Goal: Task Accomplishment & Management: Use online tool/utility

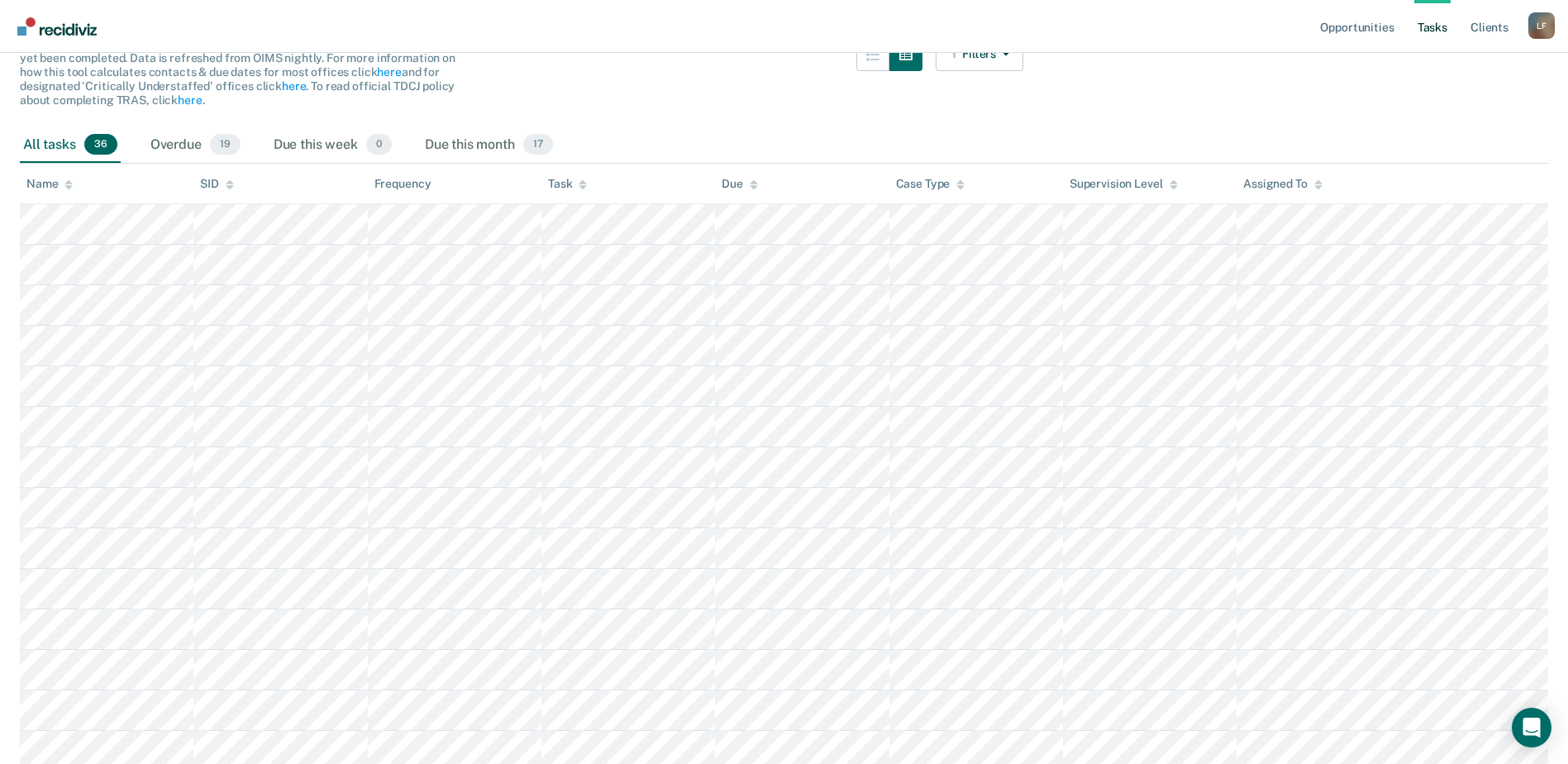
scroll to position [166, 0]
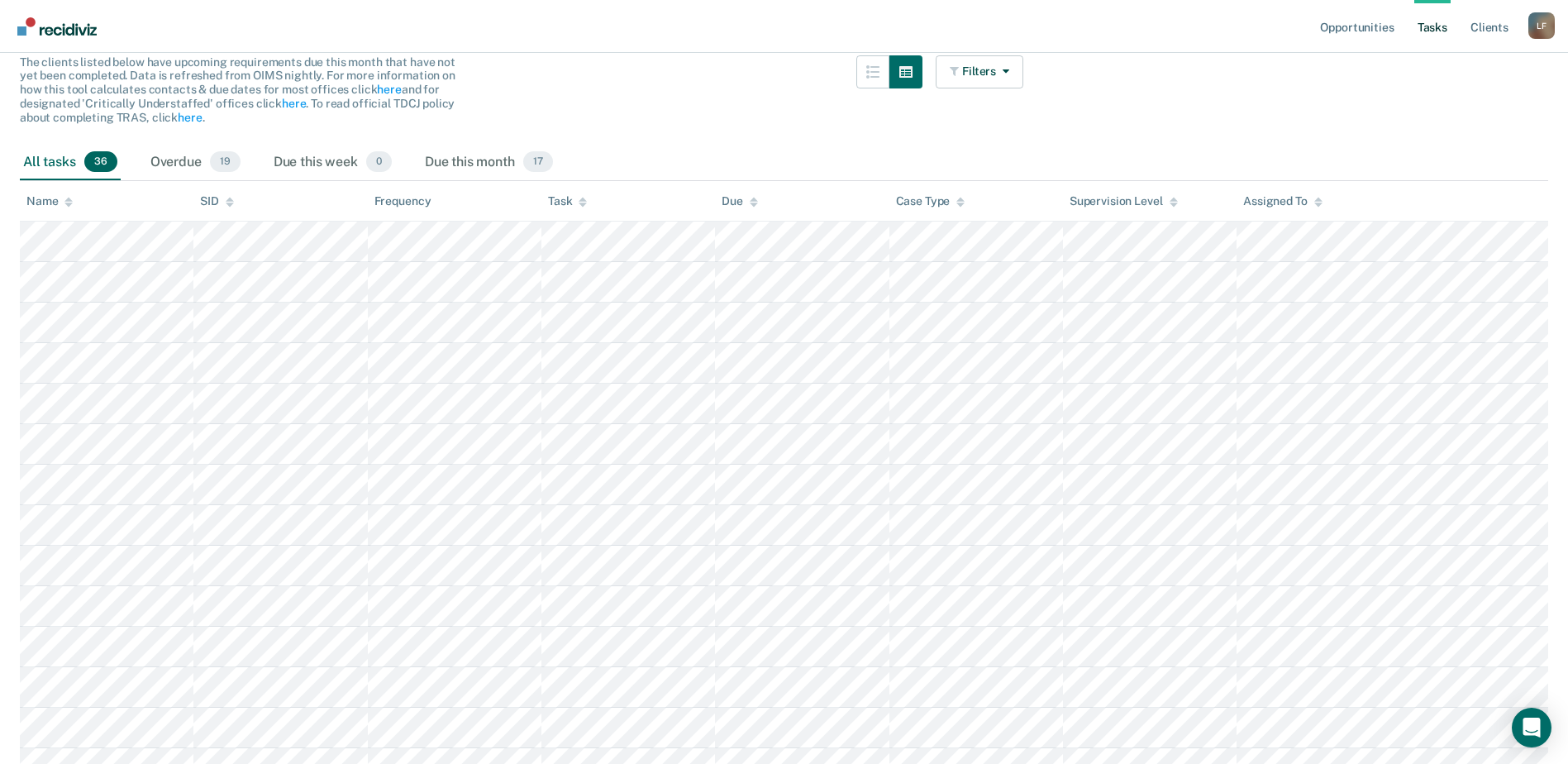
click at [562, 202] on div "Task" at bounding box center [567, 201] width 39 height 14
click at [980, 81] on button "Filters" at bounding box center [979, 72] width 88 height 33
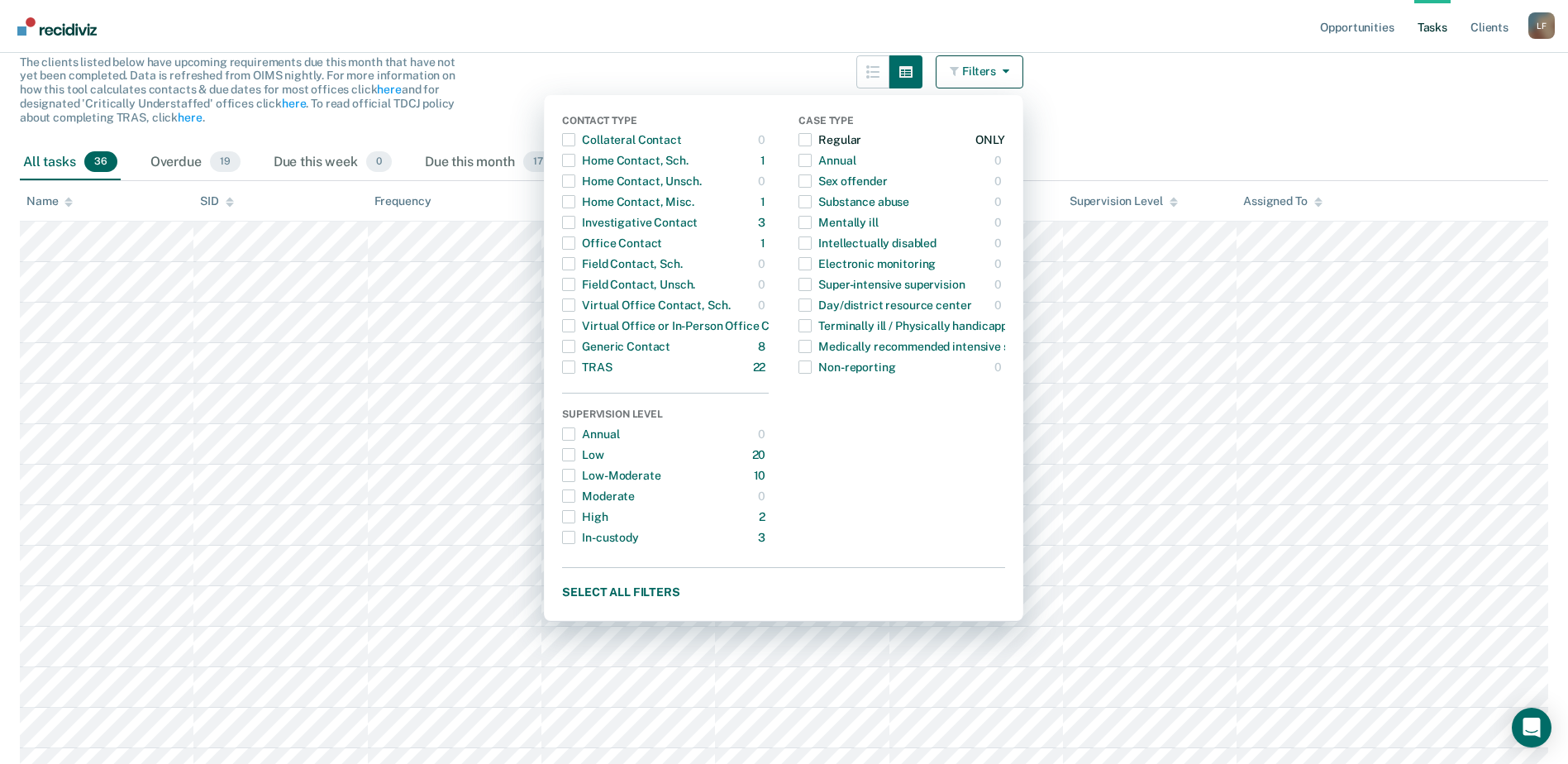
click at [978, 142] on button "Regular 36 ONLY" at bounding box center [901, 140] width 206 height 20
click at [993, 143] on div "ONLY" at bounding box center [990, 140] width 30 height 27
click at [910, 136] on button "Regular 36 ONLY" at bounding box center [901, 140] width 206 height 20
click at [715, 225] on button "Investigative Contact 3 ONLY" at bounding box center [665, 223] width 206 height 20
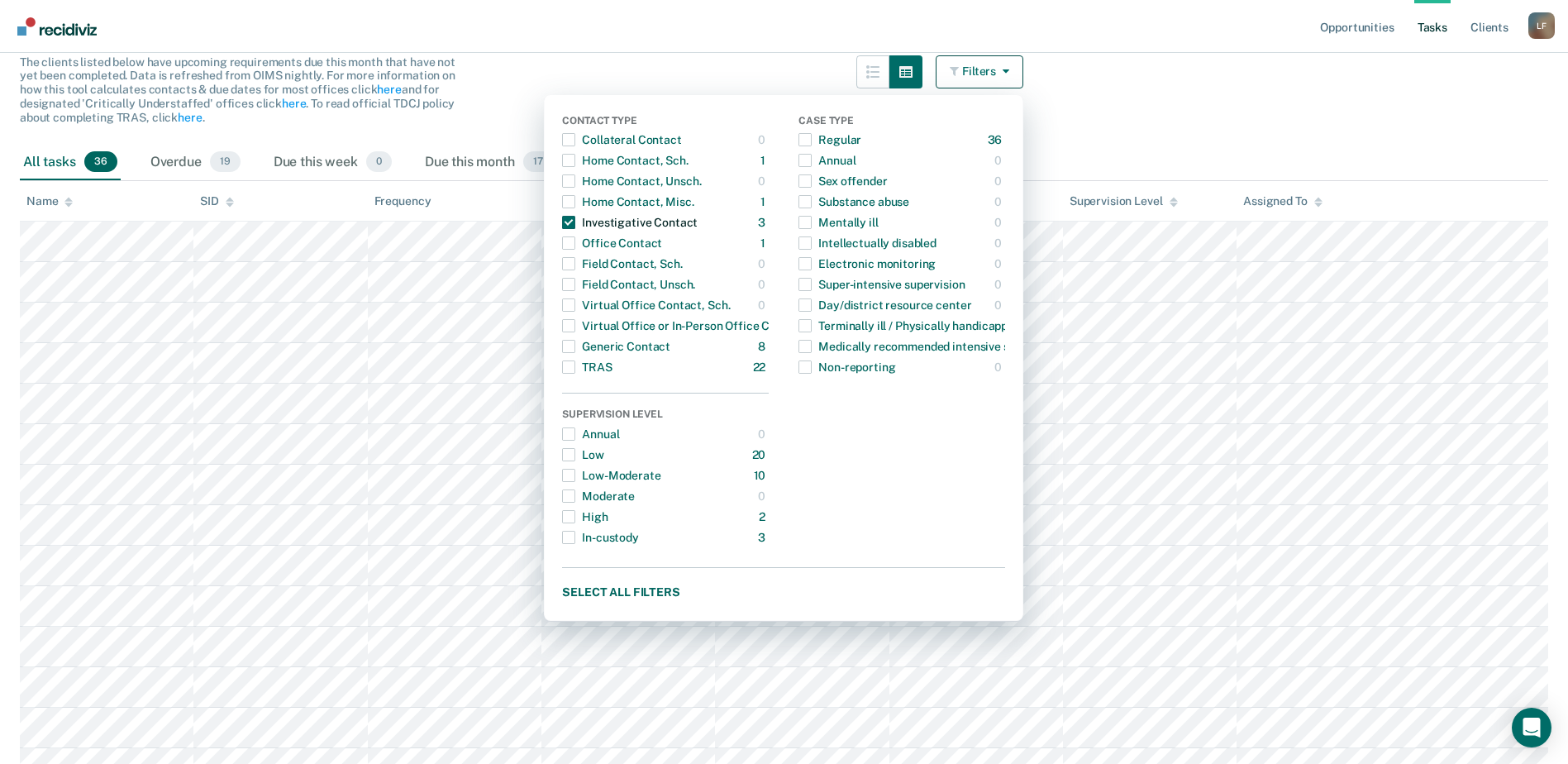
scroll to position [23, 0]
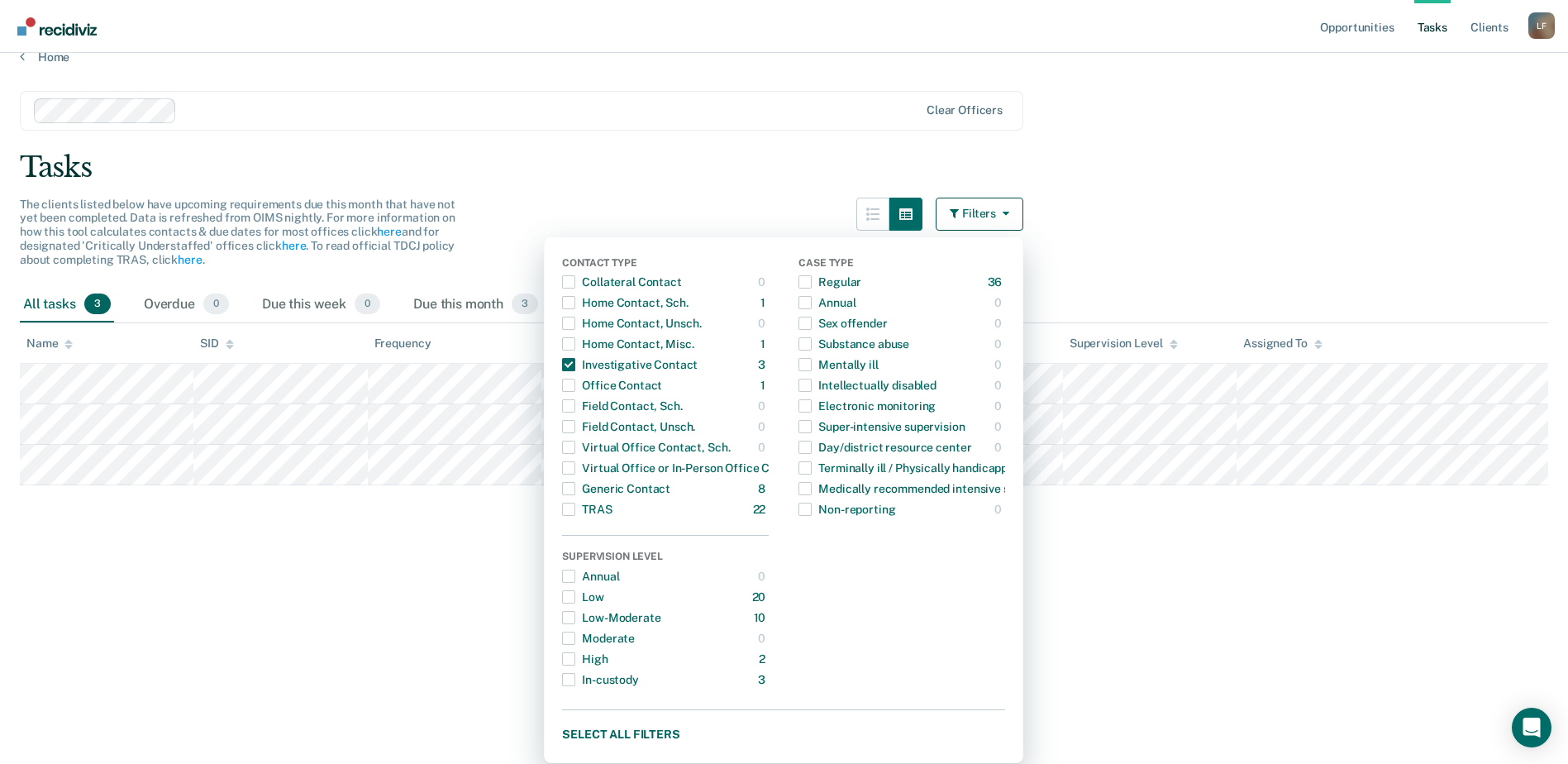
click at [383, 173] on div "Tasks" at bounding box center [784, 167] width 1528 height 34
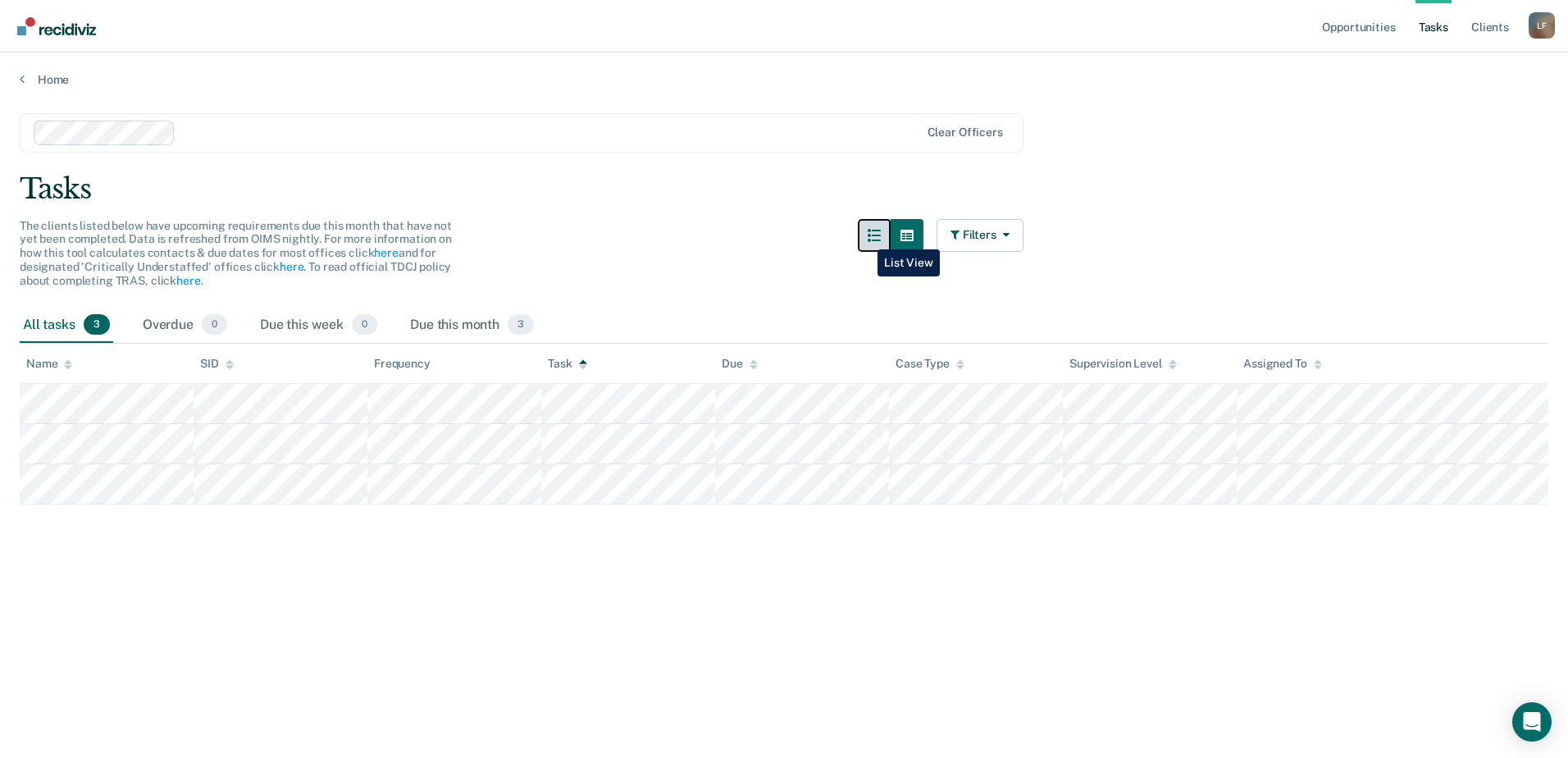
click at [866, 237] on button "button" at bounding box center [874, 236] width 33 height 33
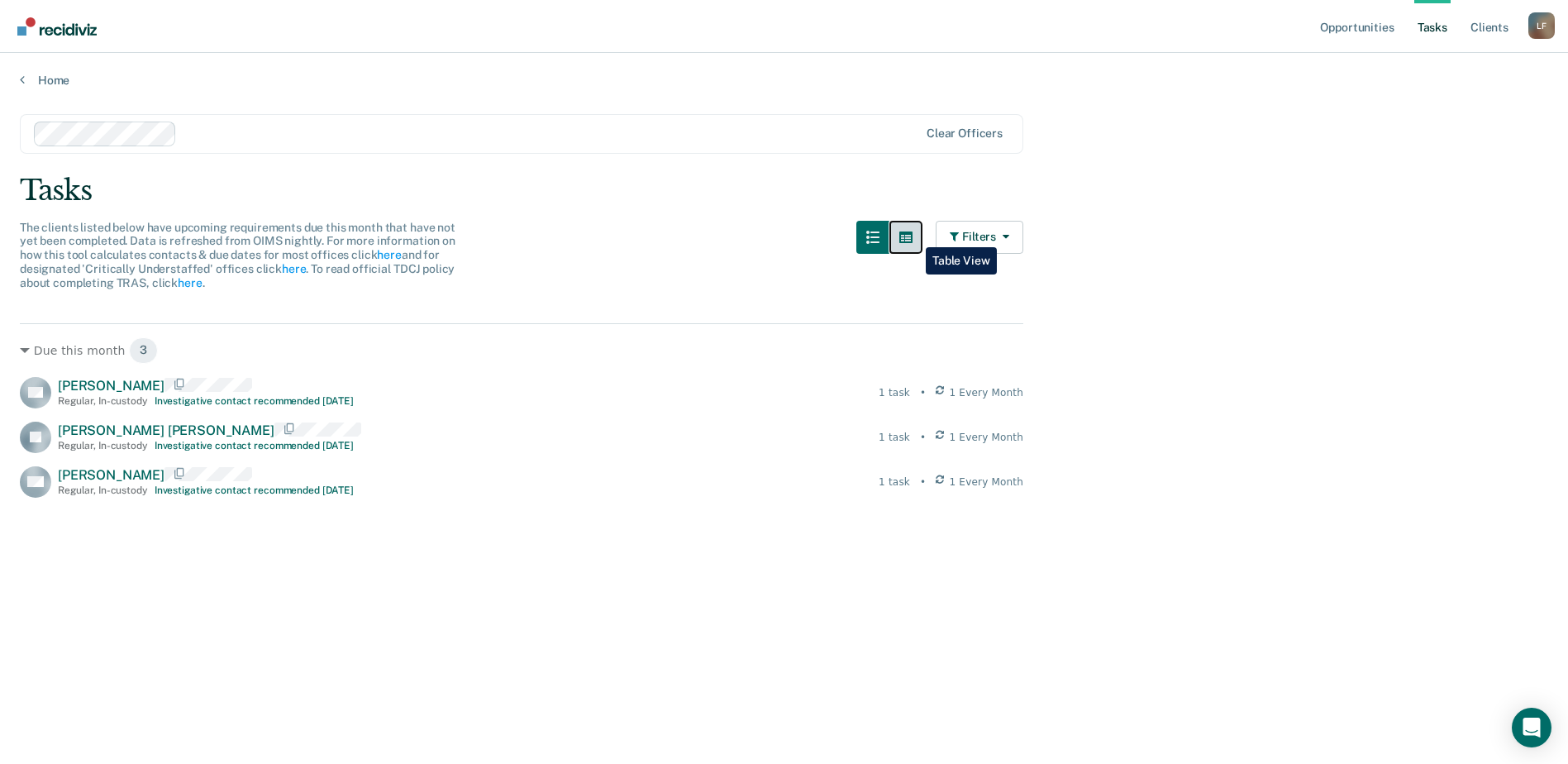
click at [912, 235] on icon "button" at bounding box center [906, 237] width 13 height 12
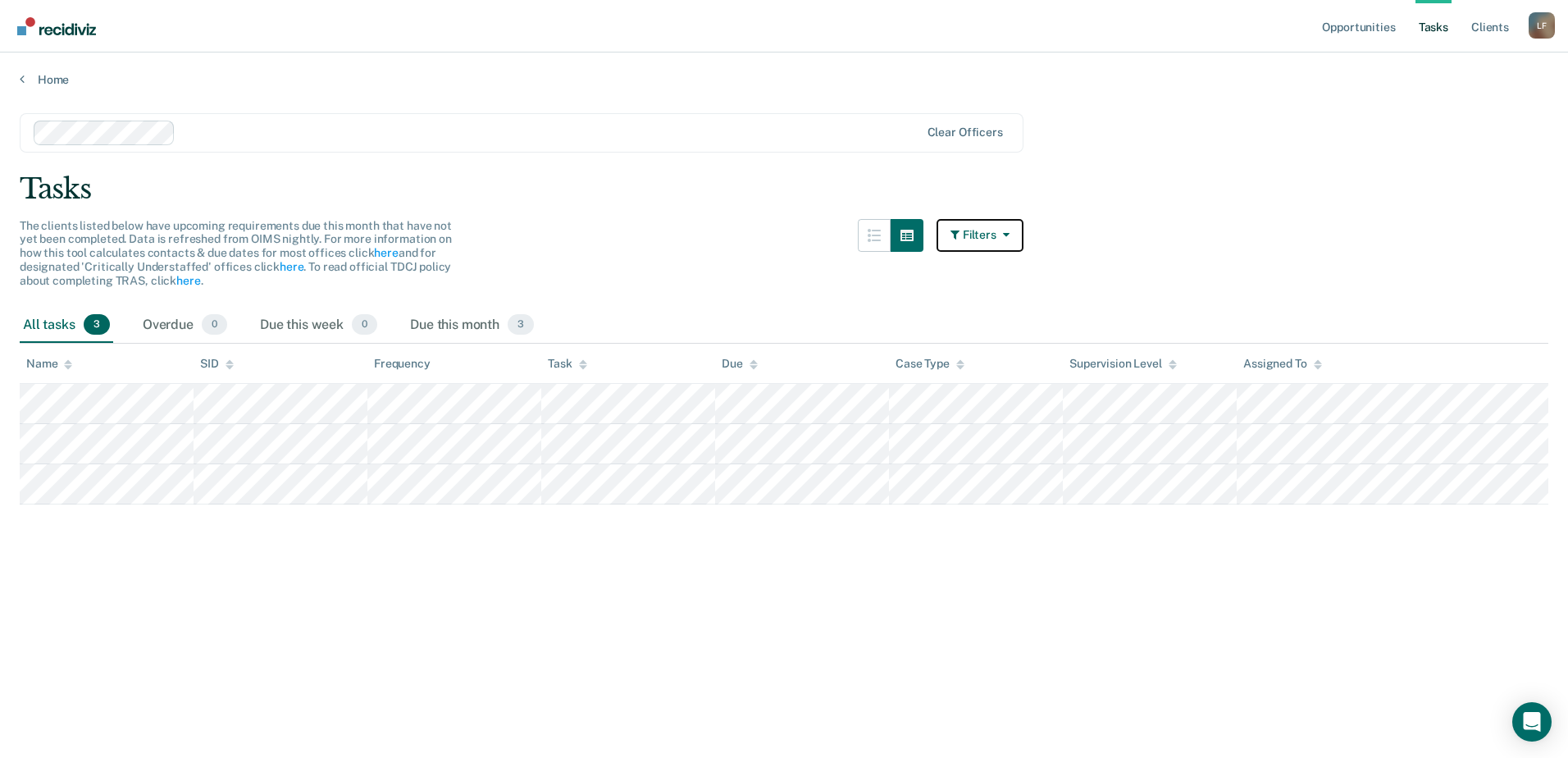
click at [980, 227] on button "Filters" at bounding box center [980, 236] width 87 height 33
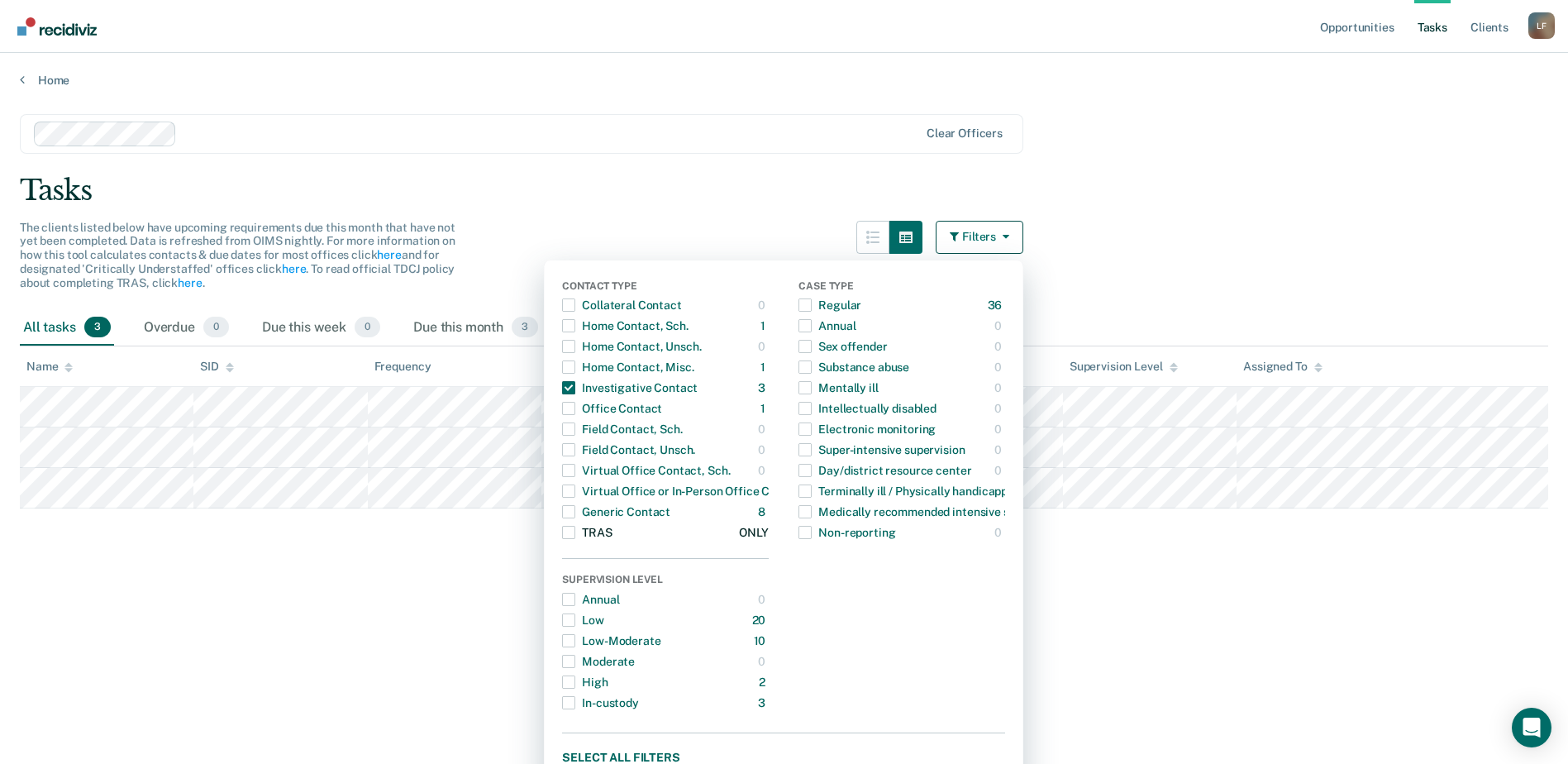
click at [694, 534] on button "TRAS 22 ONLY" at bounding box center [665, 533] width 206 height 20
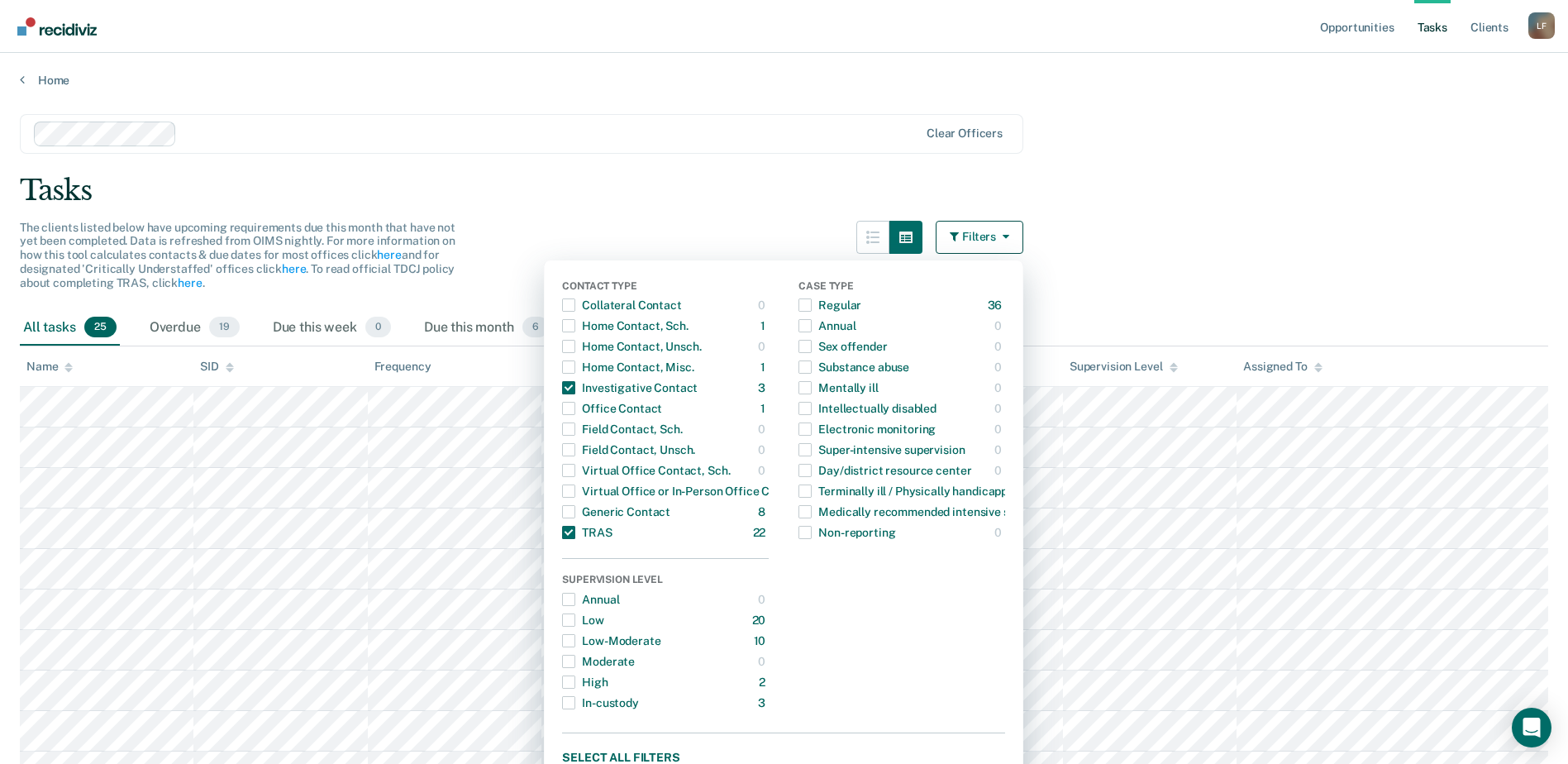
click at [469, 184] on div "Tasks" at bounding box center [784, 191] width 1528 height 34
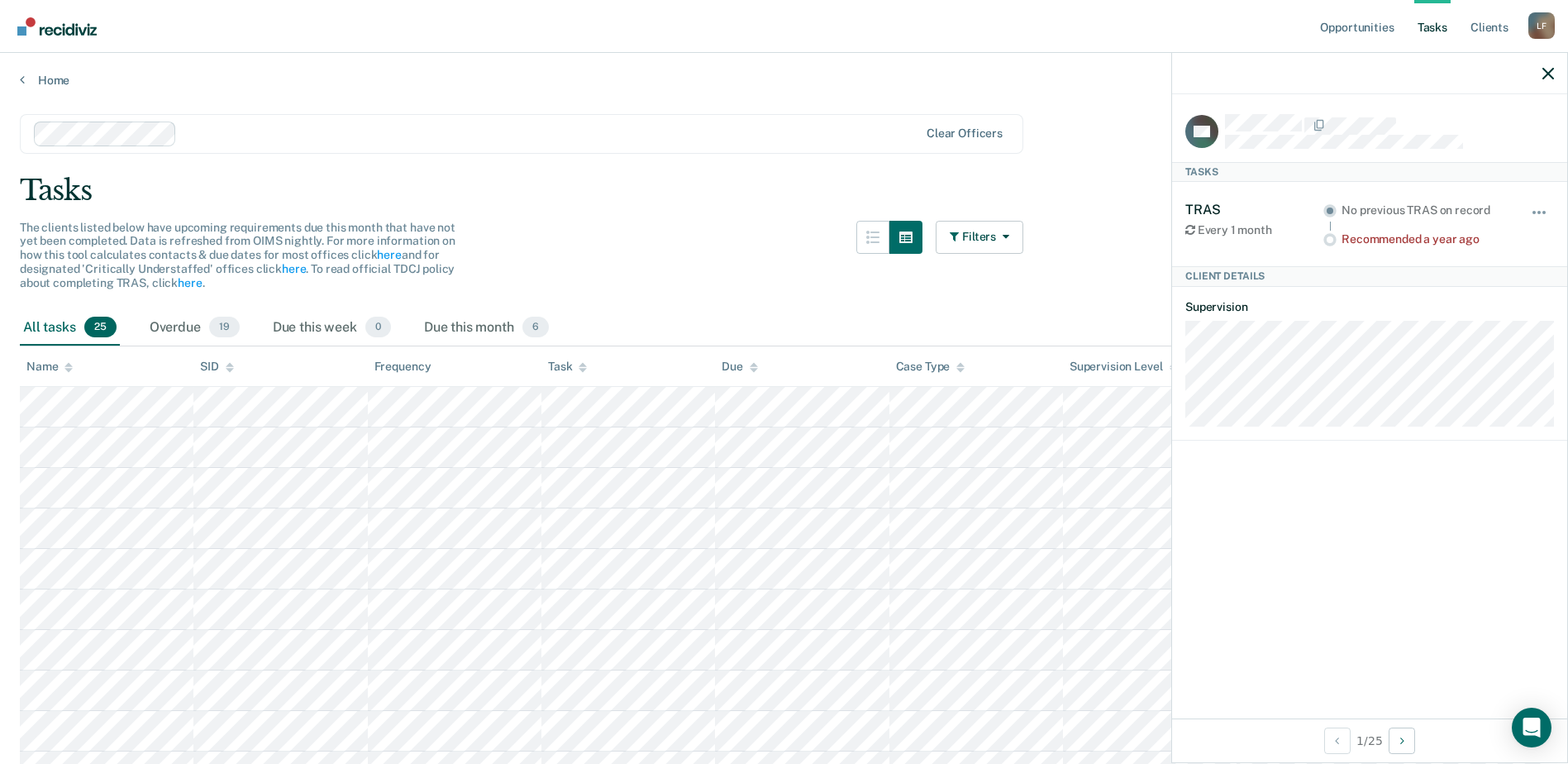
click at [1066, 290] on main "Clear officers Tasks The clients listed below have upcoming requirements due th…" at bounding box center [784, 774] width 1568 height 1373
click at [1544, 71] on icon "button" at bounding box center [1548, 73] width 12 height 12
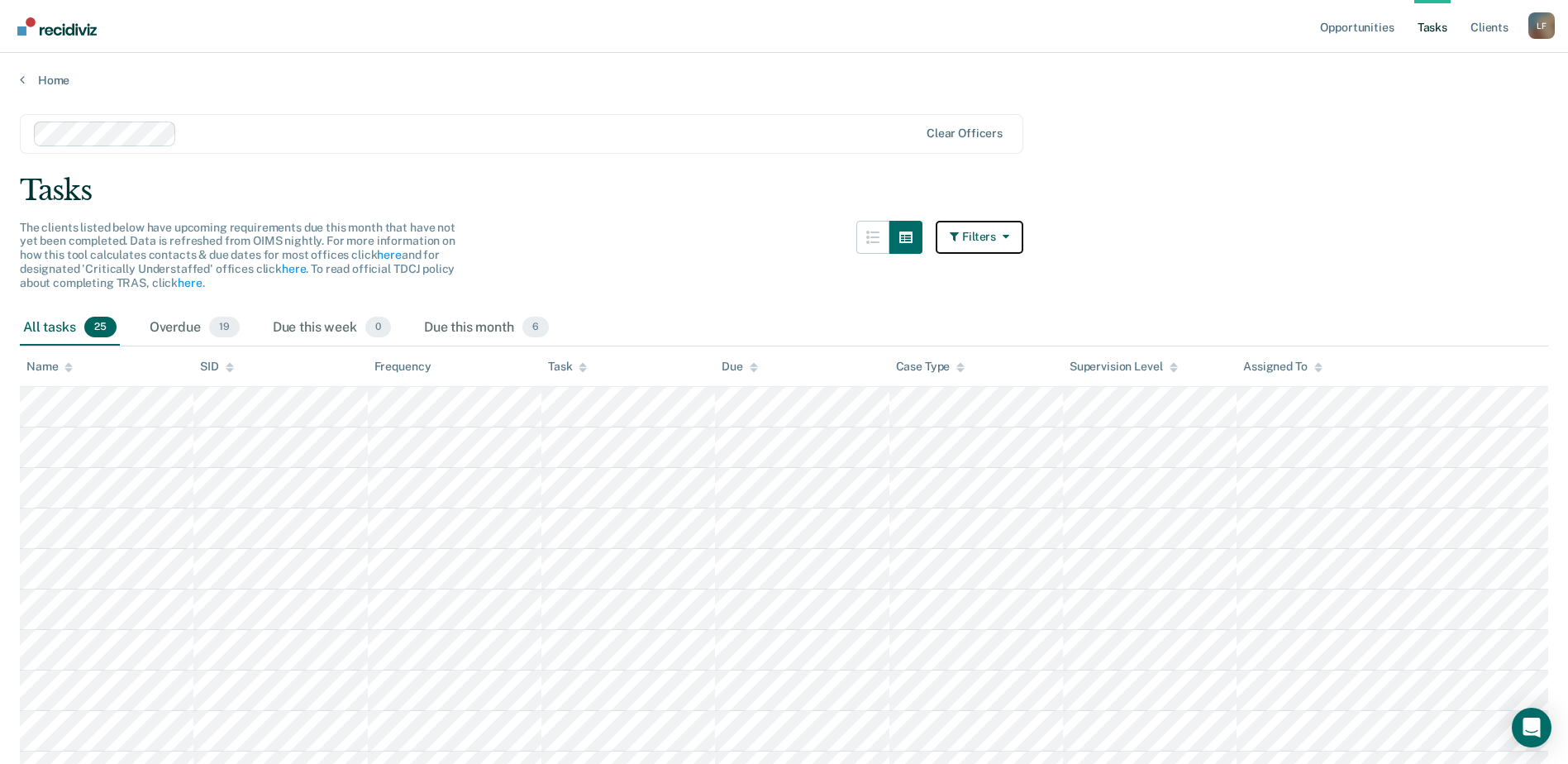
click at [996, 235] on button "Filters" at bounding box center [979, 238] width 88 height 33
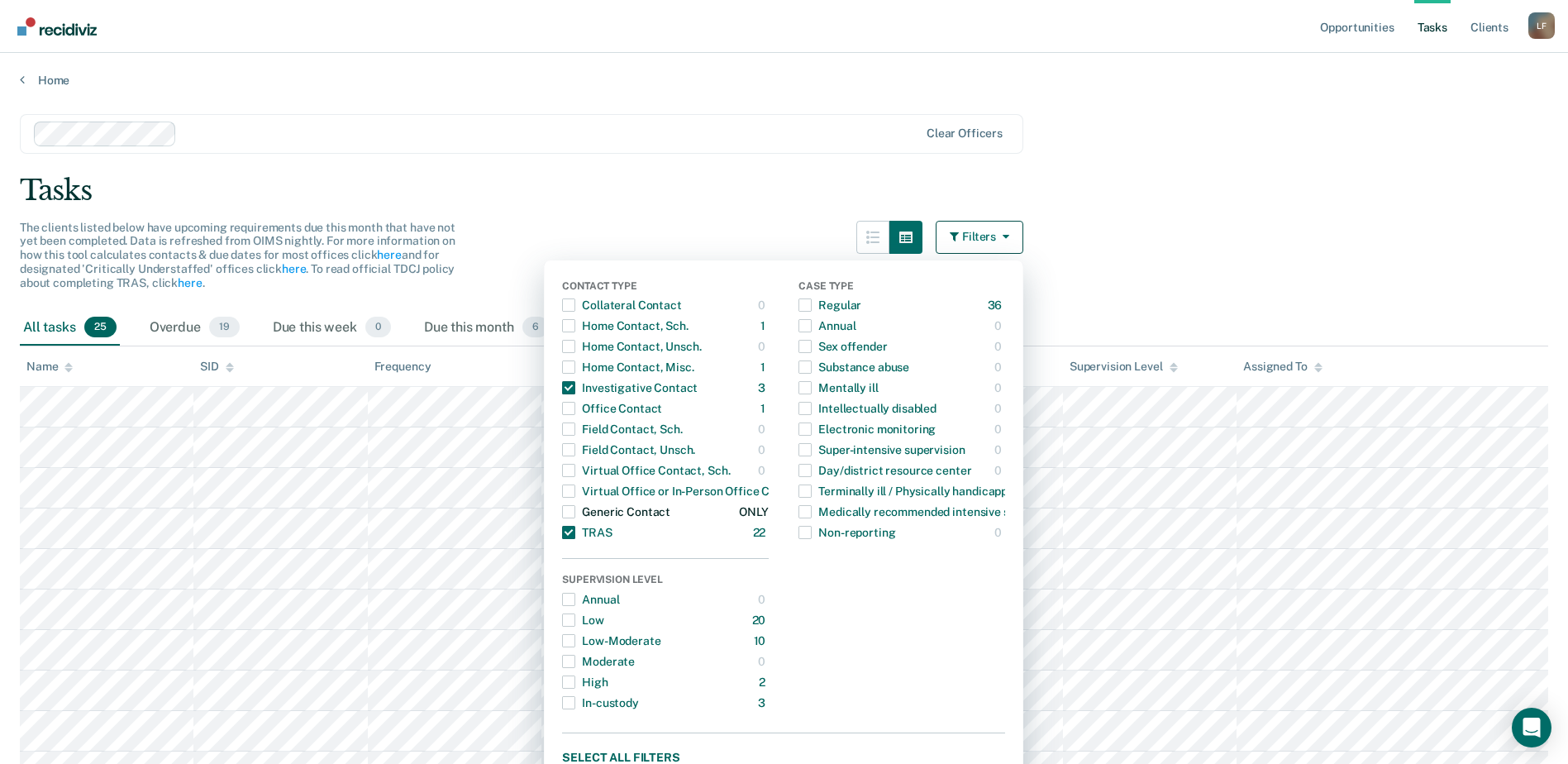
click at [699, 501] on button "Generic Contact 8 ONLY" at bounding box center [665, 511] width 206 height 20
click at [575, 530] on span "button" at bounding box center [569, 532] width 13 height 13
click at [575, 389] on span "button" at bounding box center [569, 388] width 13 height 13
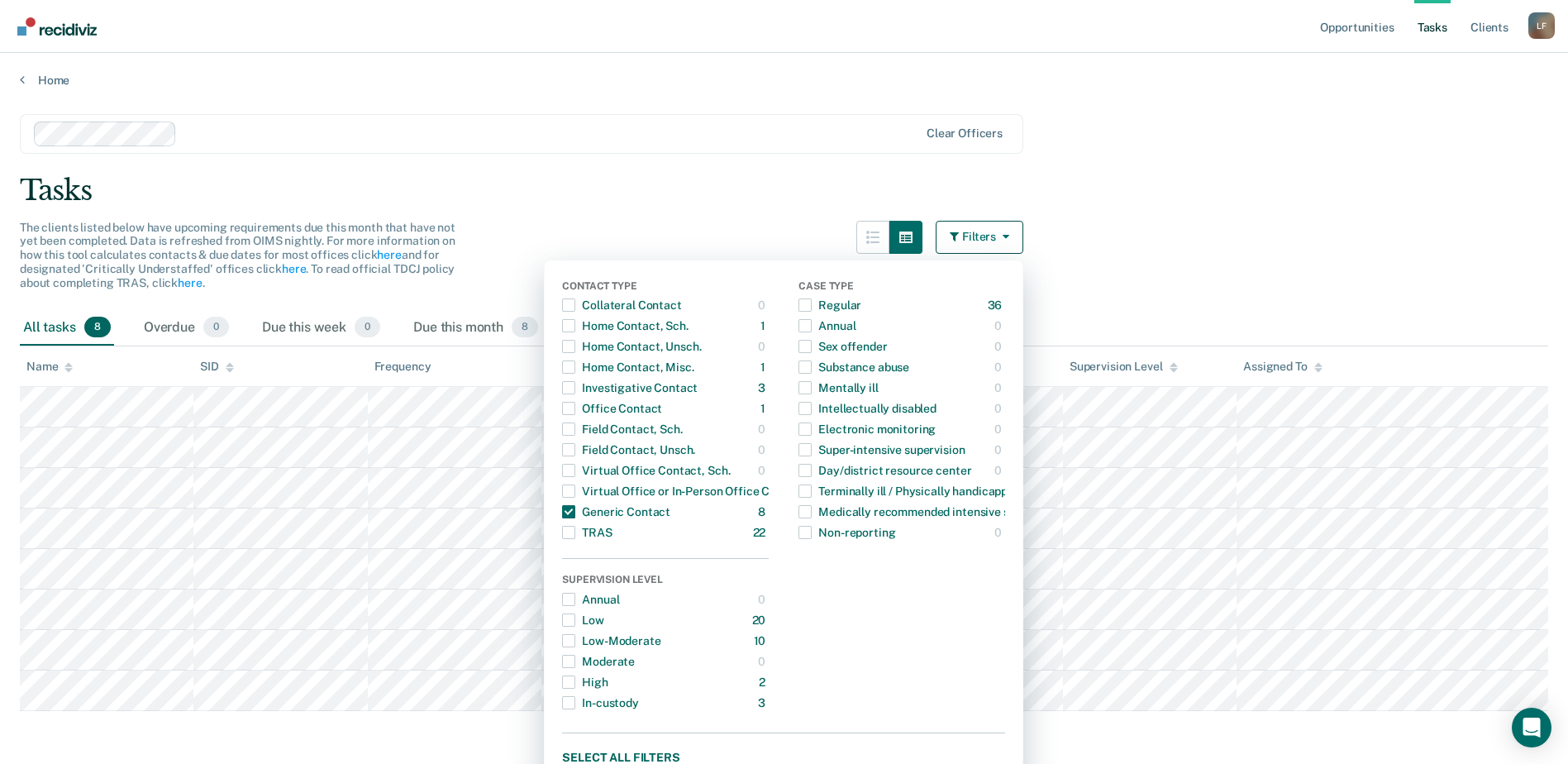
click at [684, 214] on main "Clear officers Tasks The clients listed below have upcoming requirements due th…" at bounding box center [784, 430] width 1568 height 684
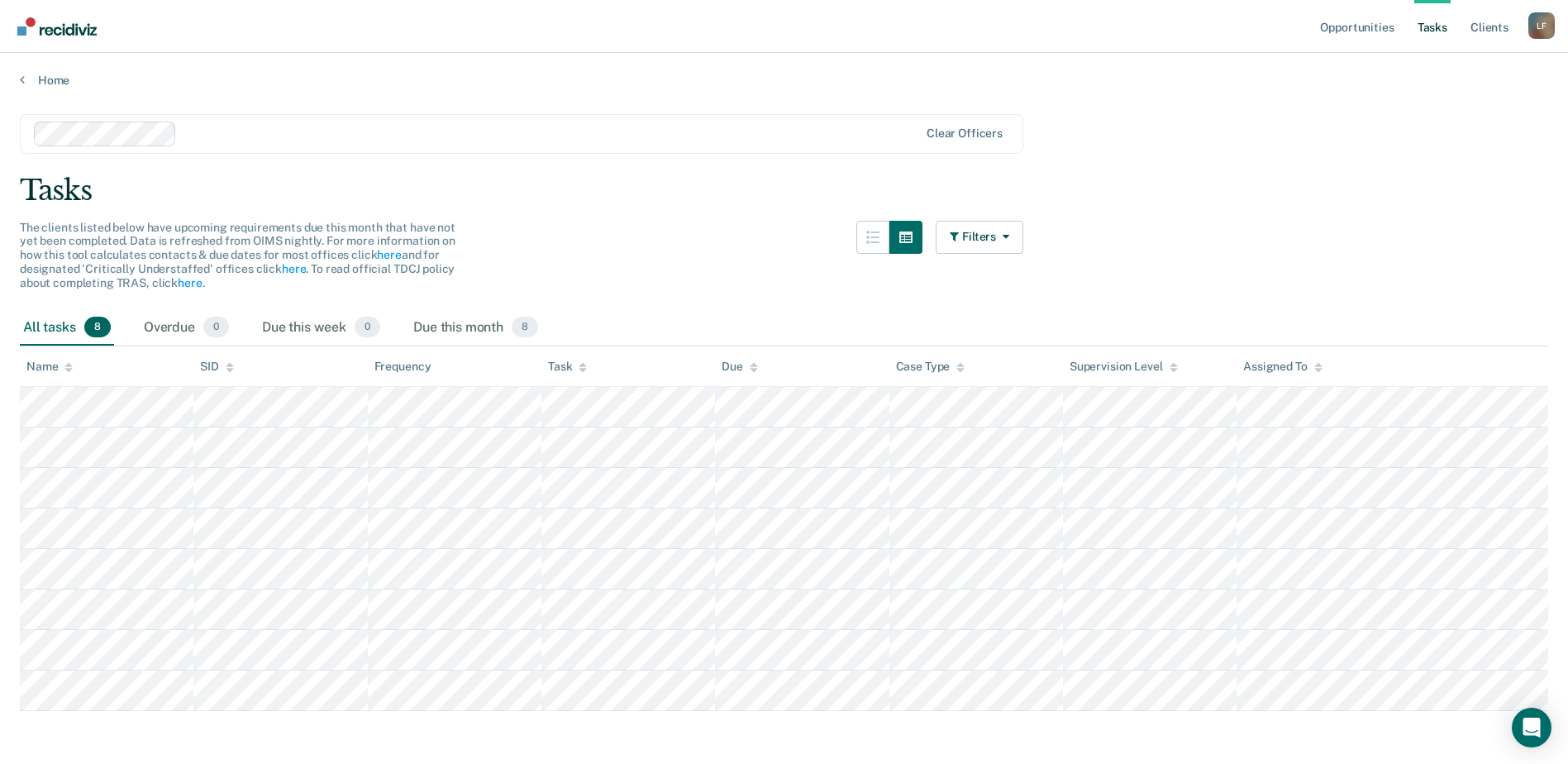
scroll to position [13, 0]
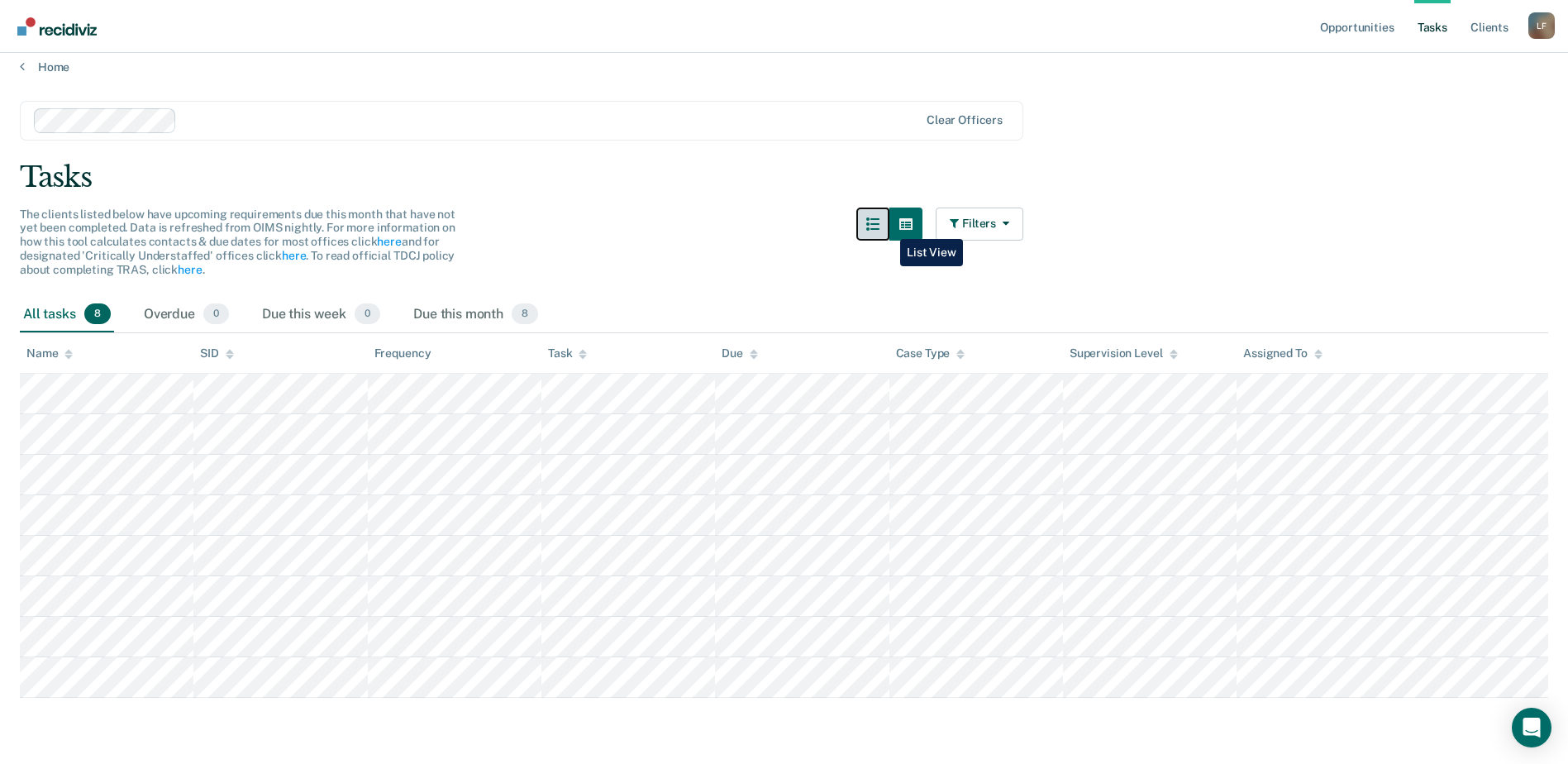
click at [880, 227] on icon "button" at bounding box center [872, 224] width 13 height 13
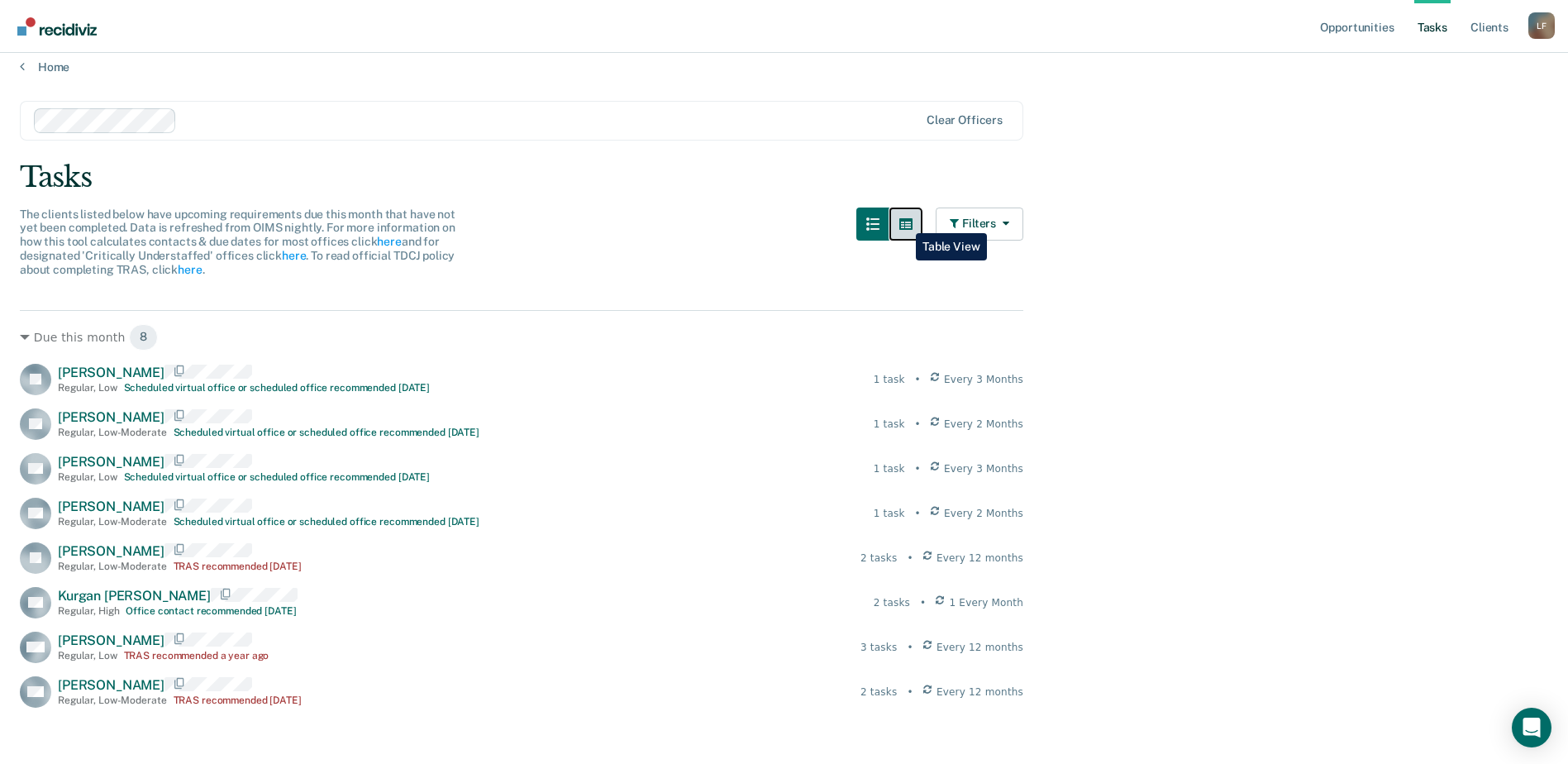
click at [903, 221] on button "button" at bounding box center [906, 224] width 33 height 33
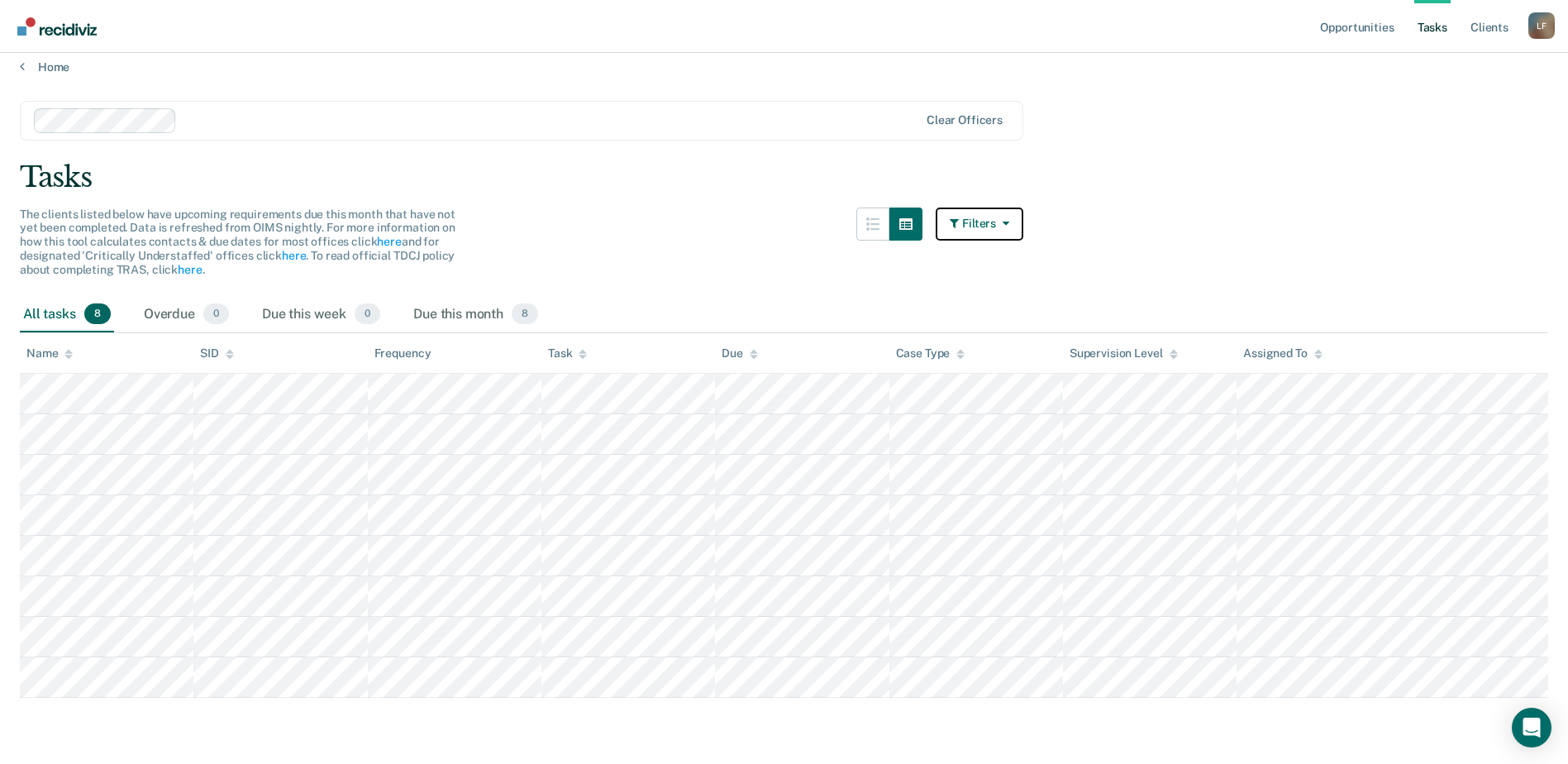
click at [957, 227] on icon "button" at bounding box center [956, 223] width 12 height 12
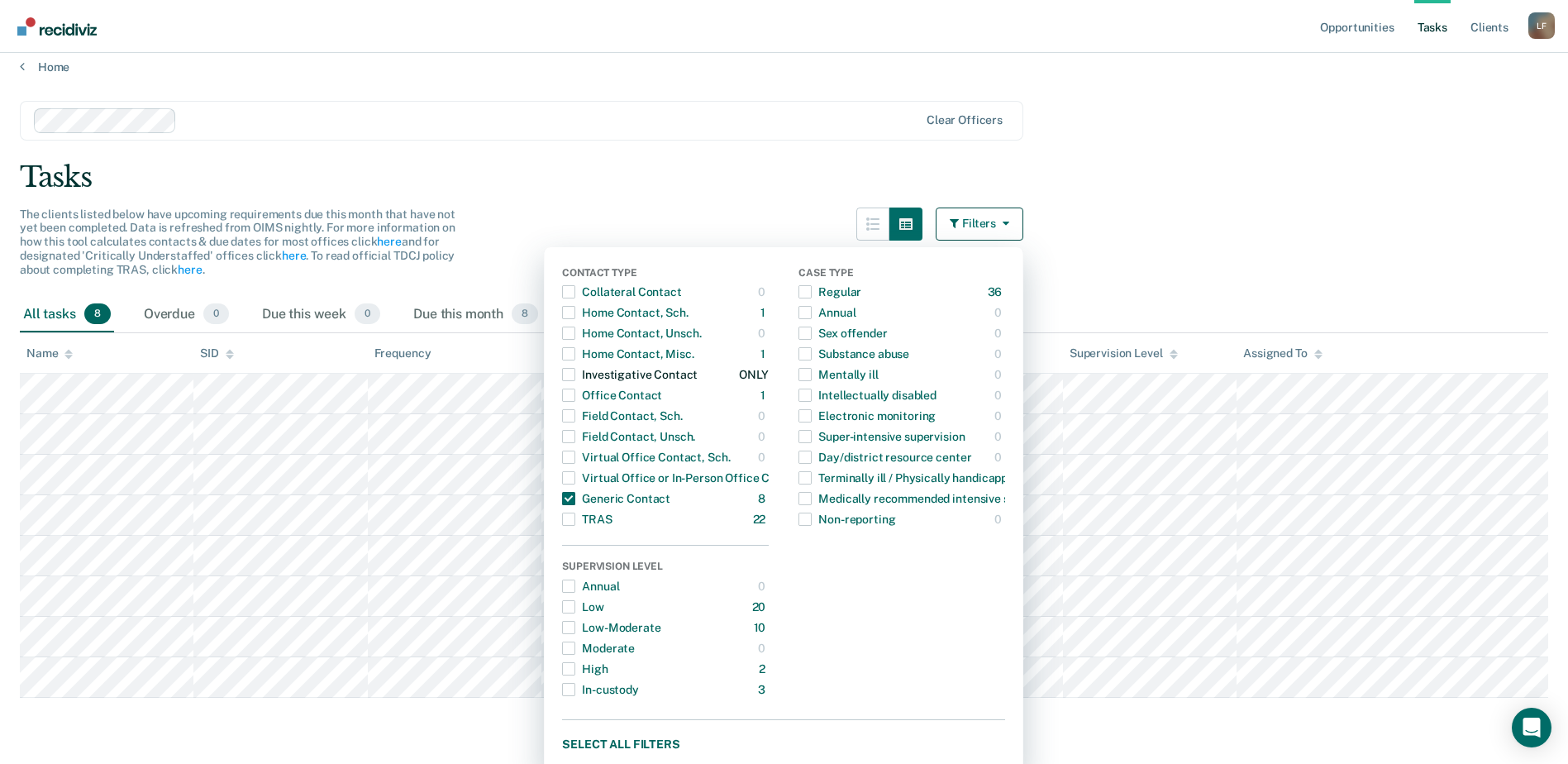
click at [625, 376] on div "Investigative Contact" at bounding box center [630, 374] width 136 height 27
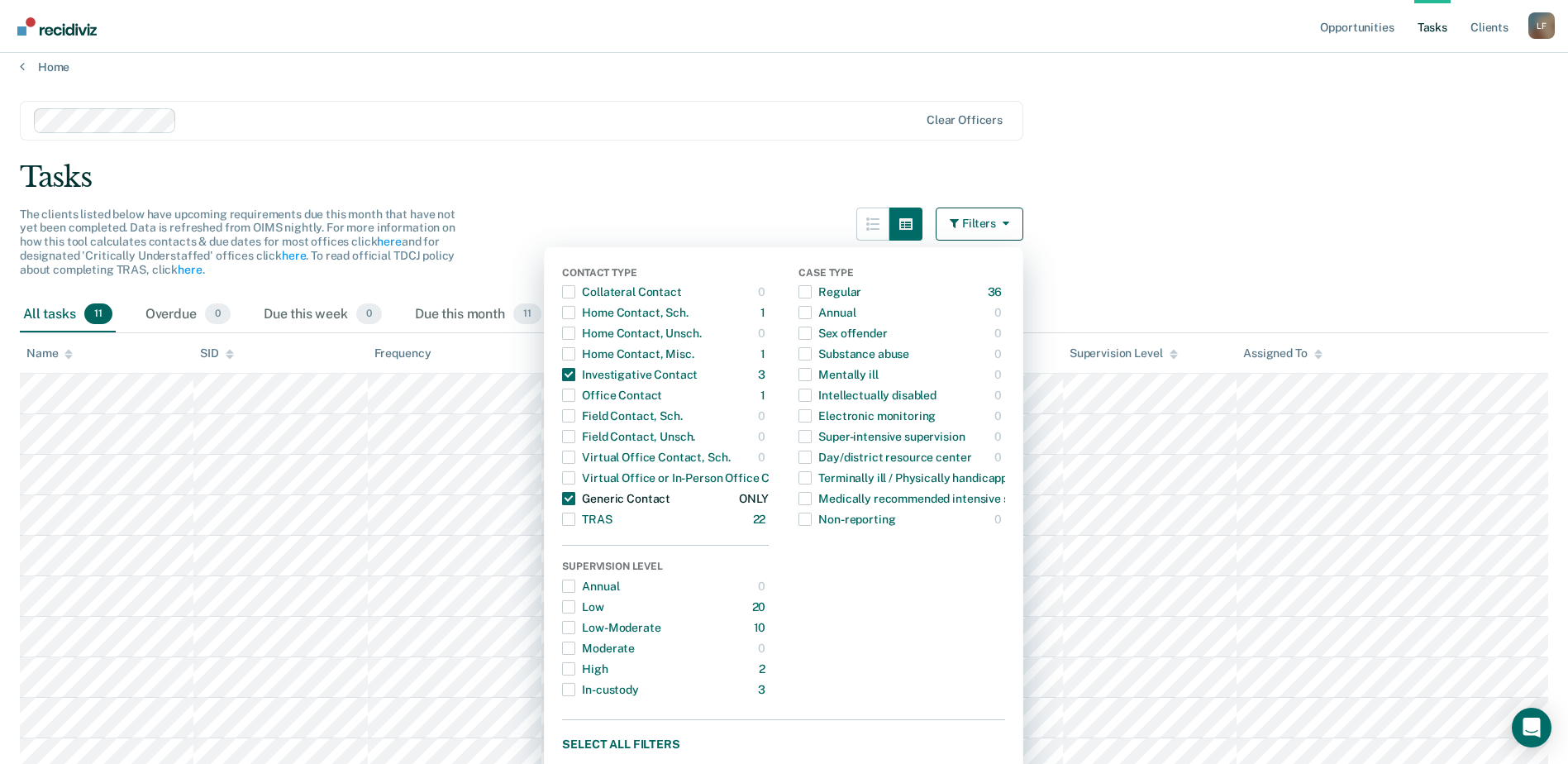
click at [575, 496] on span "button" at bounding box center [569, 499] width 13 height 13
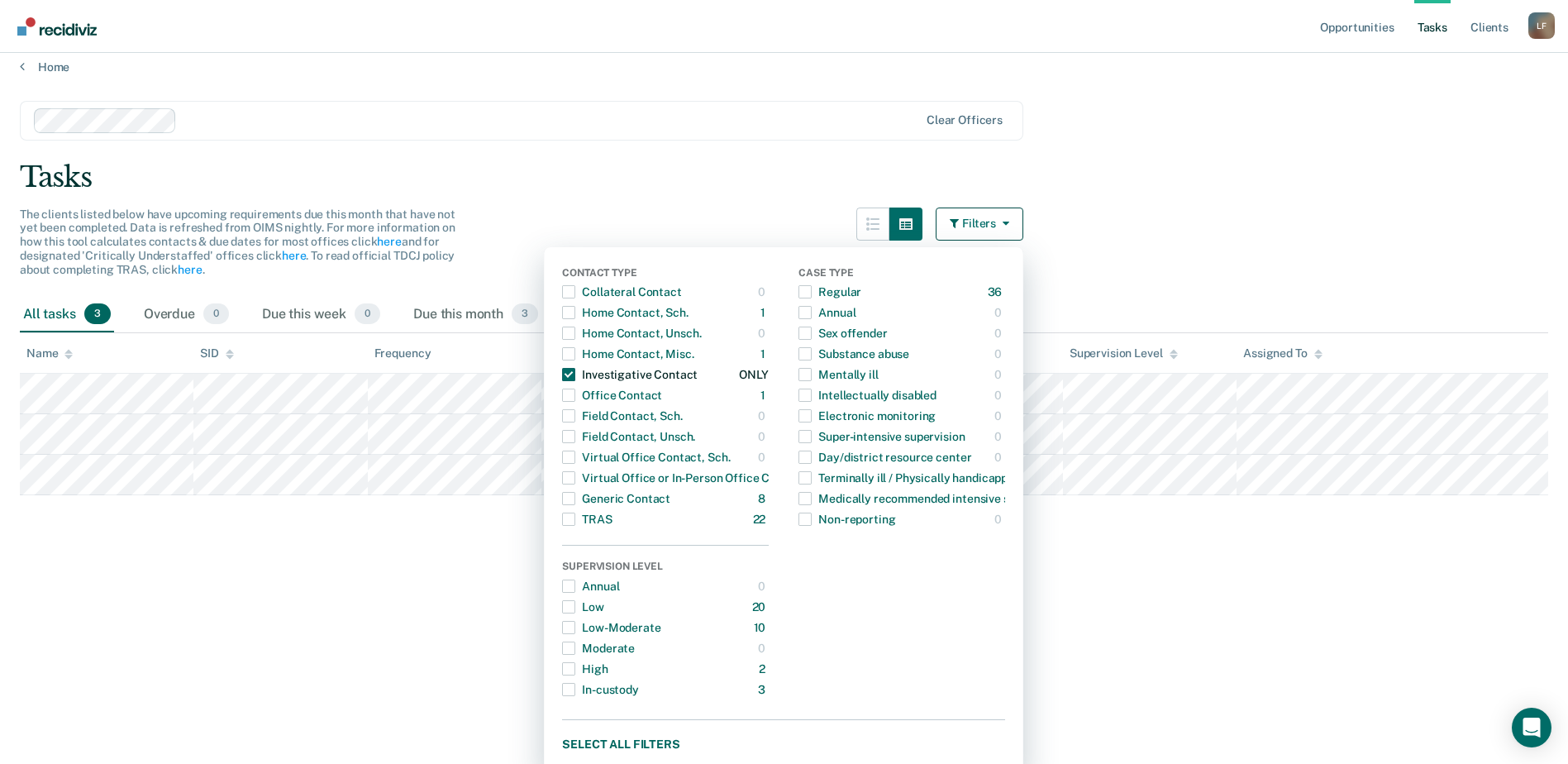
drag, startPoint x: 575, startPoint y: 376, endPoint x: 571, endPoint y: 369, distance: 8.1
click at [574, 376] on span "button" at bounding box center [569, 375] width 13 height 13
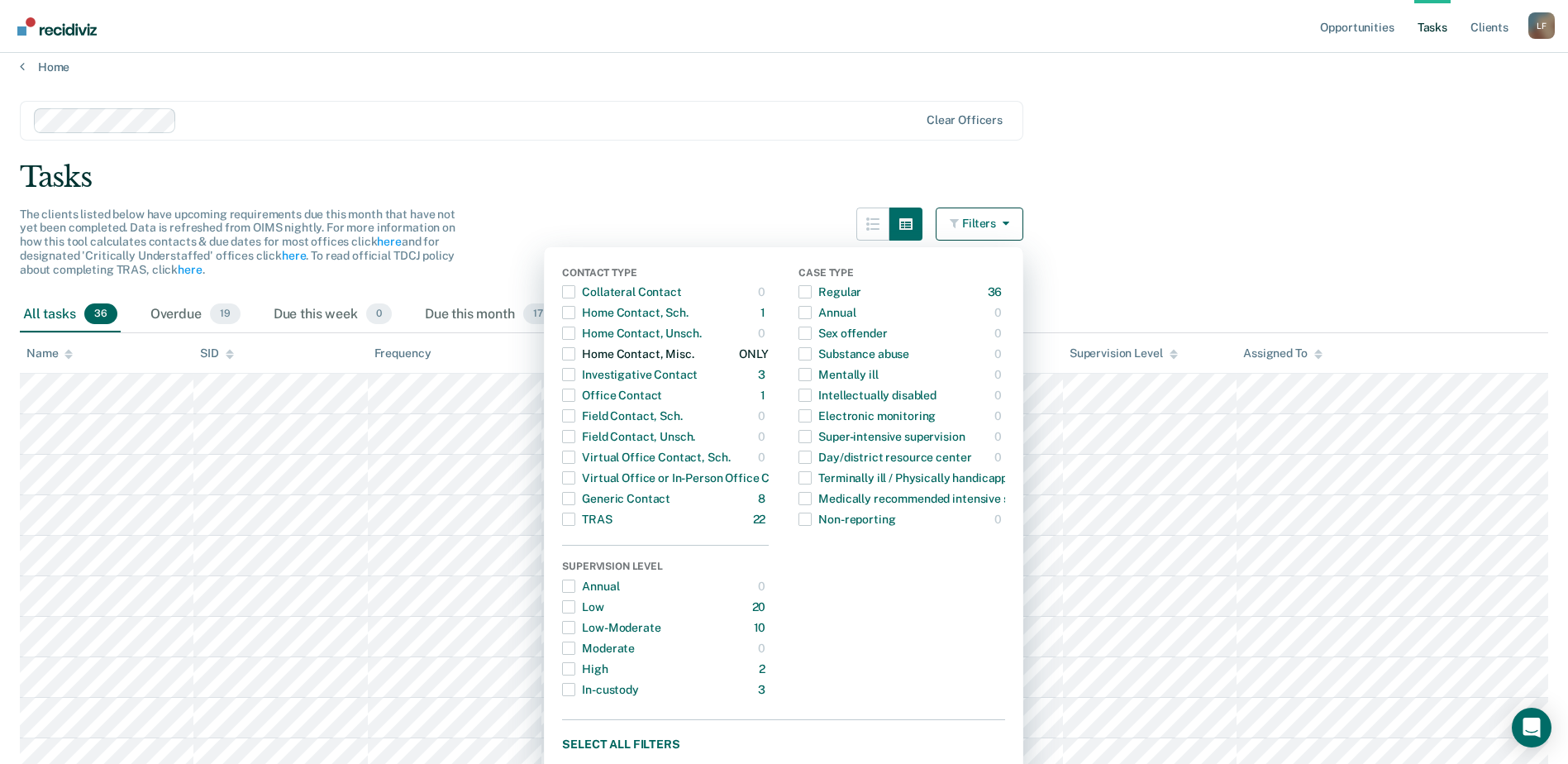
click at [572, 356] on span "button" at bounding box center [569, 353] width 13 height 13
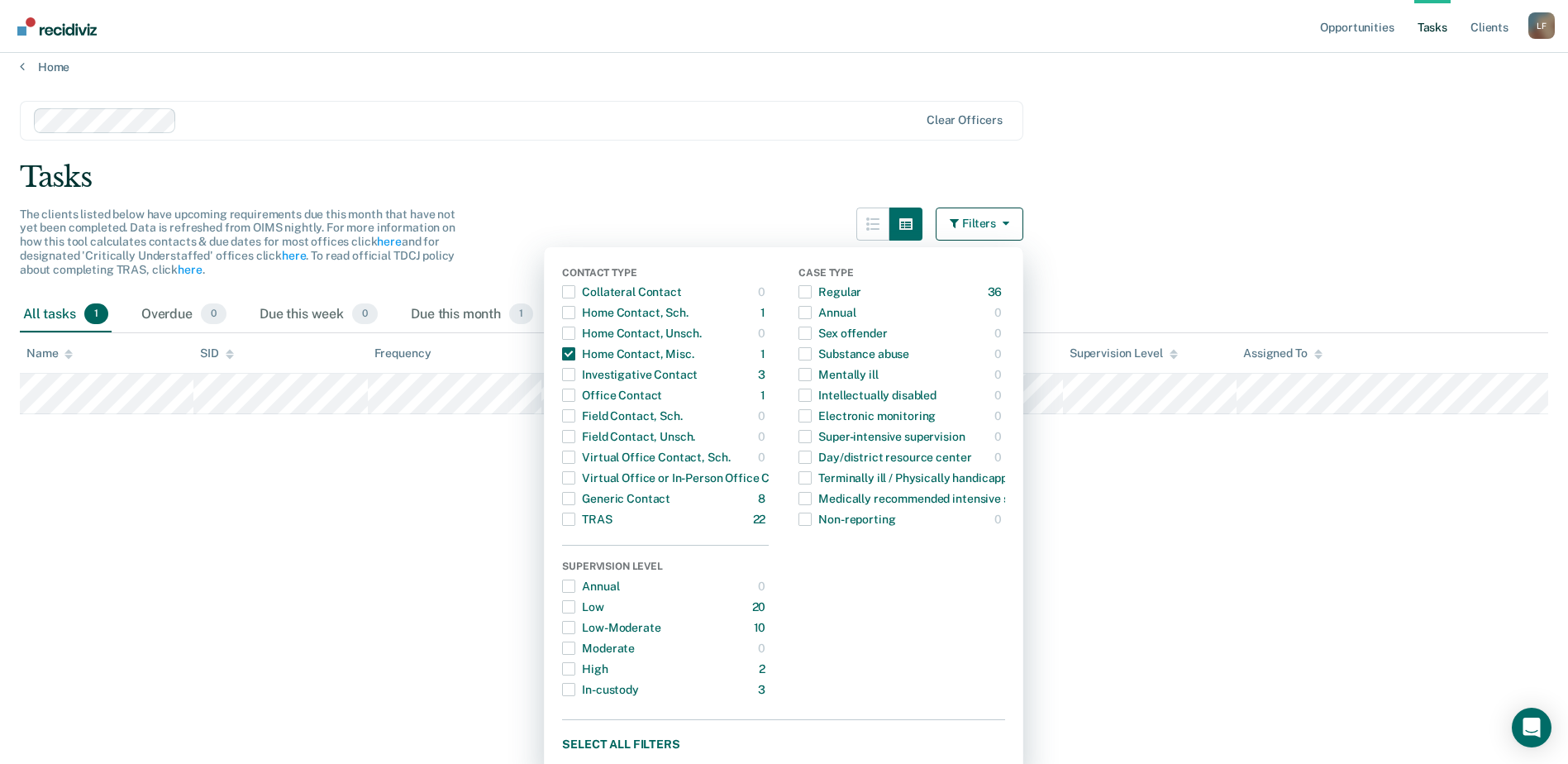
click at [547, 240] on div "The clients listed below have upcoming requirements due this month that have no…" at bounding box center [521, 252] width 1004 height 89
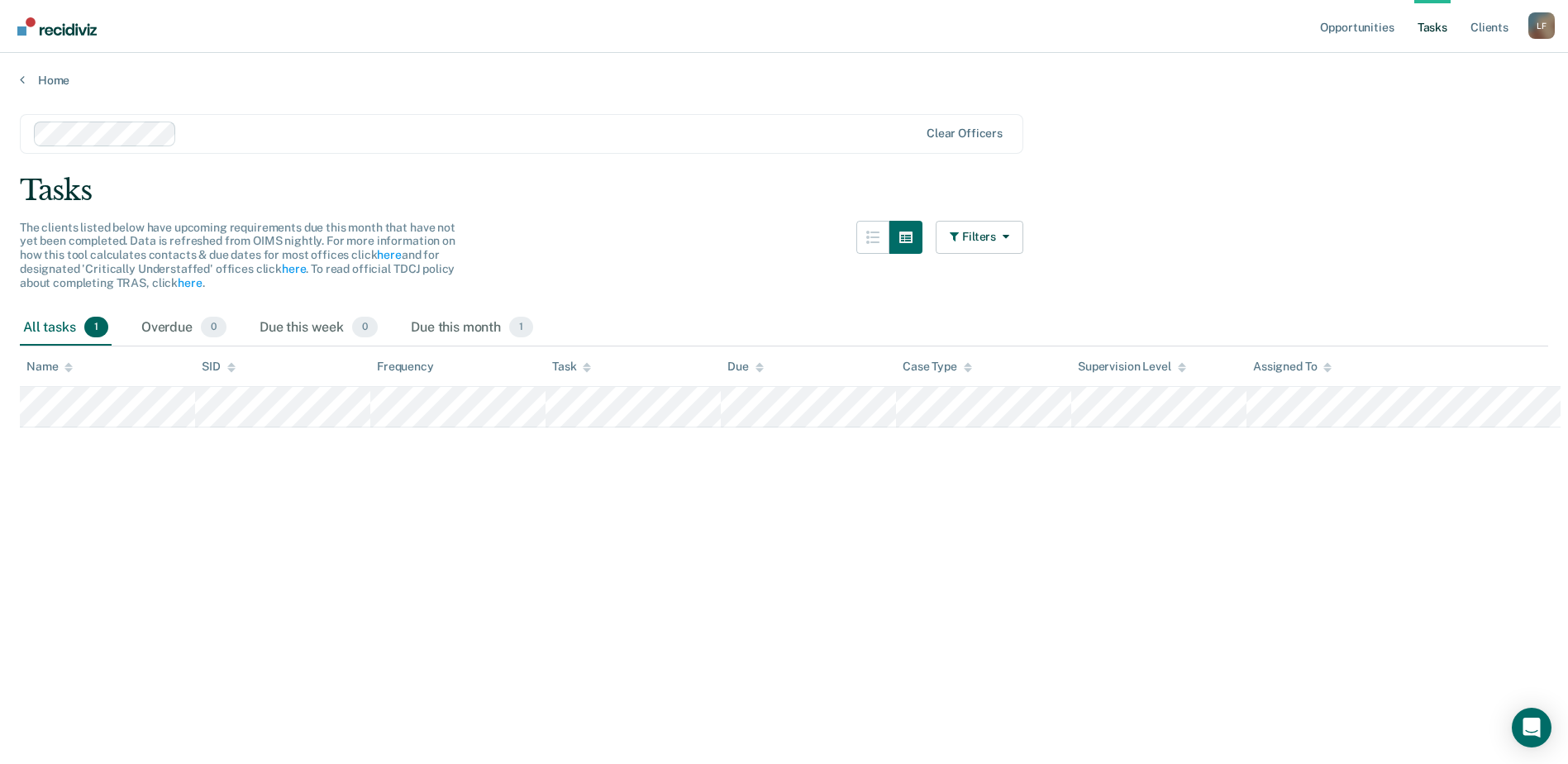
scroll to position [0, 0]
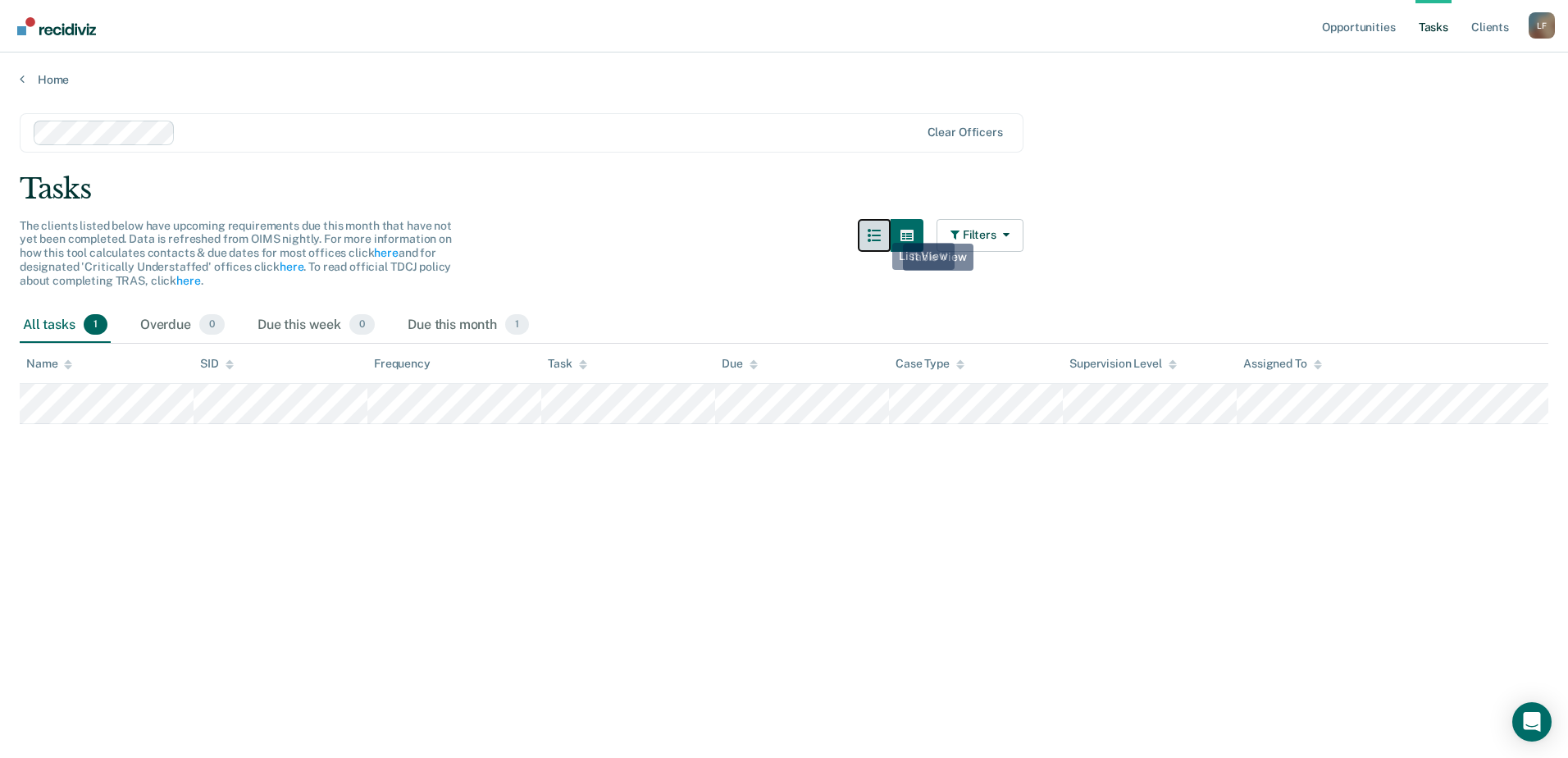
click at [866, 230] on button "button" at bounding box center [874, 236] width 33 height 33
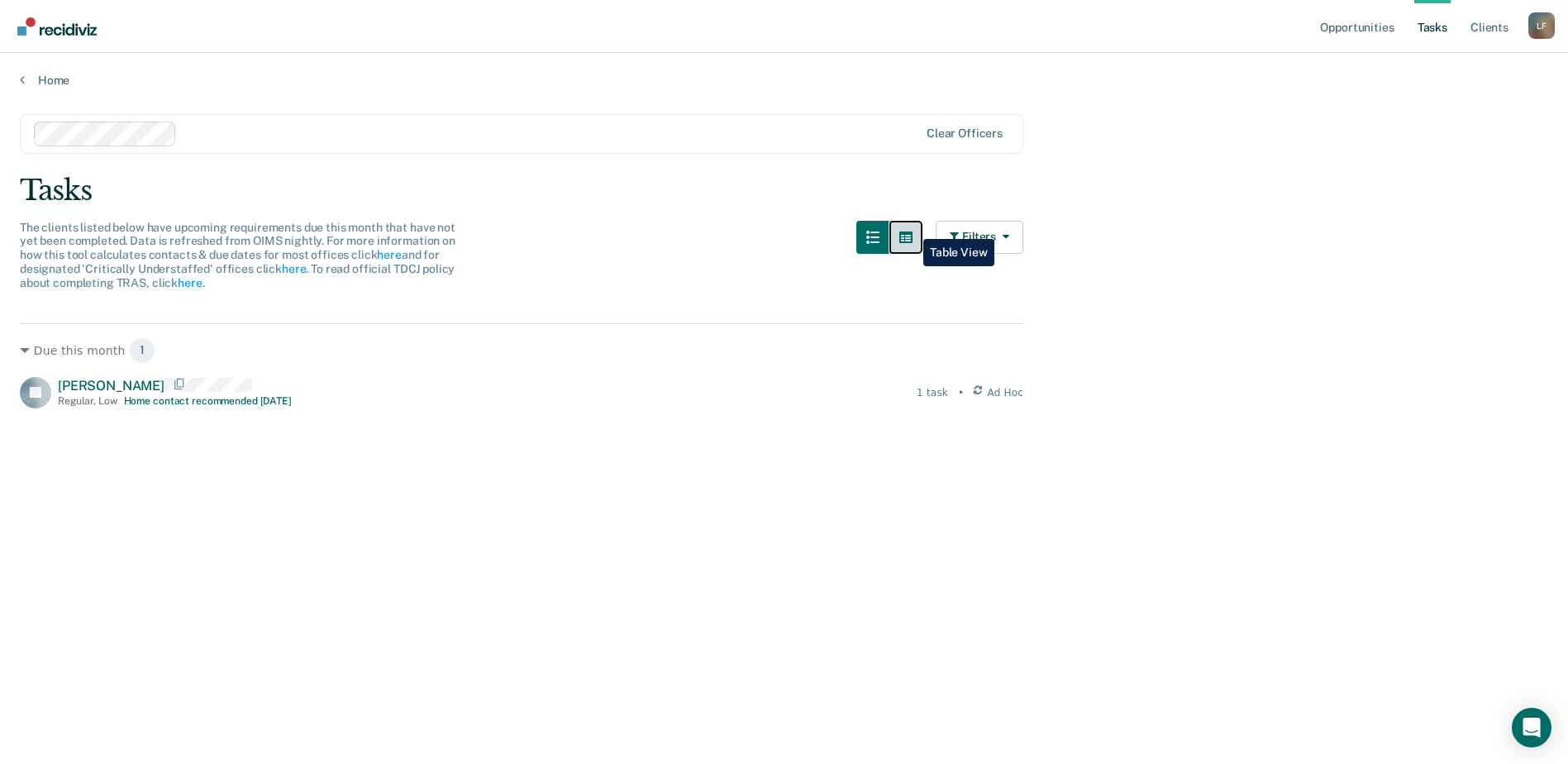
click at [911, 227] on button "button" at bounding box center [906, 238] width 33 height 33
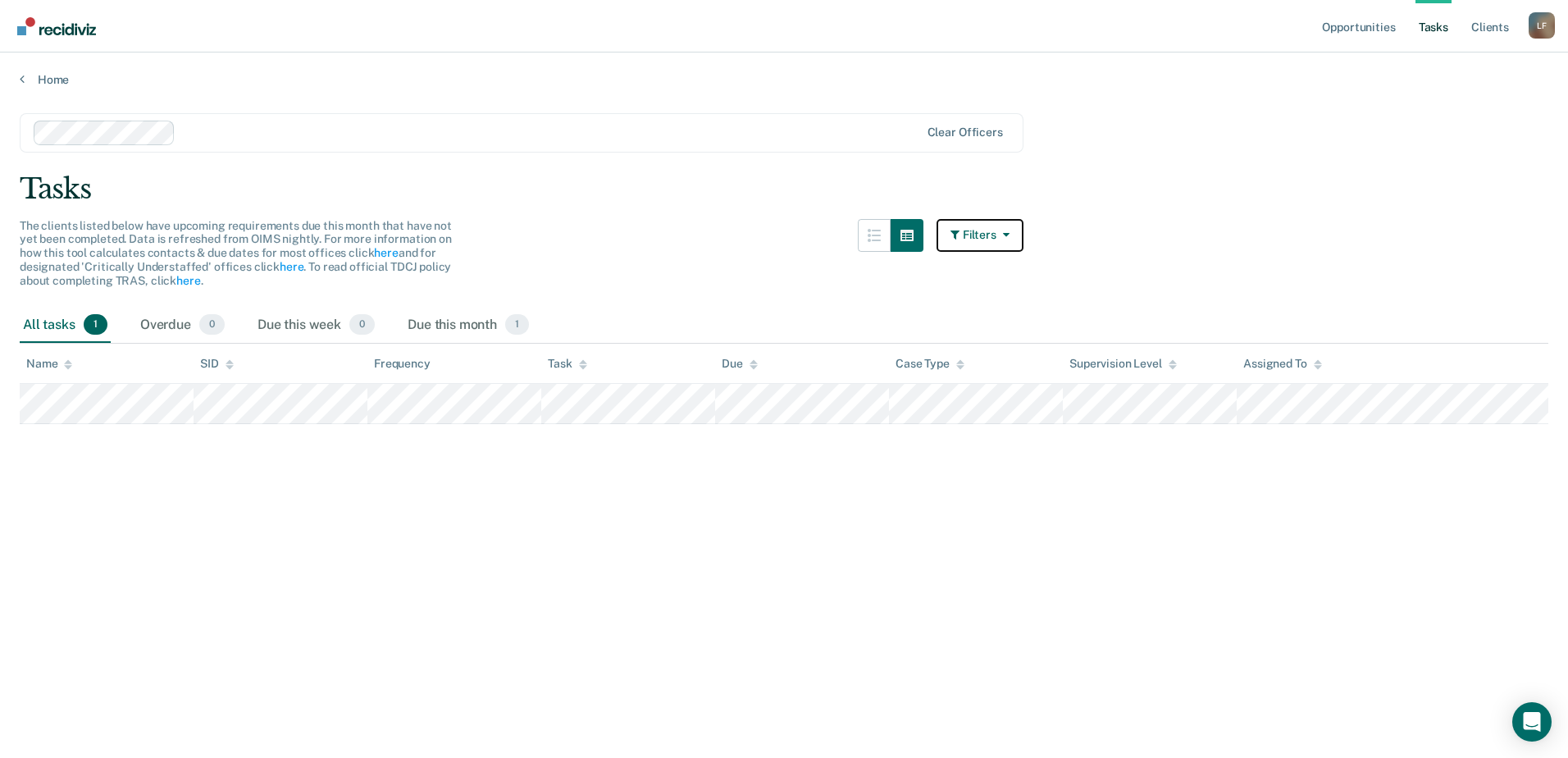
click at [991, 222] on button "Filters" at bounding box center [980, 236] width 87 height 33
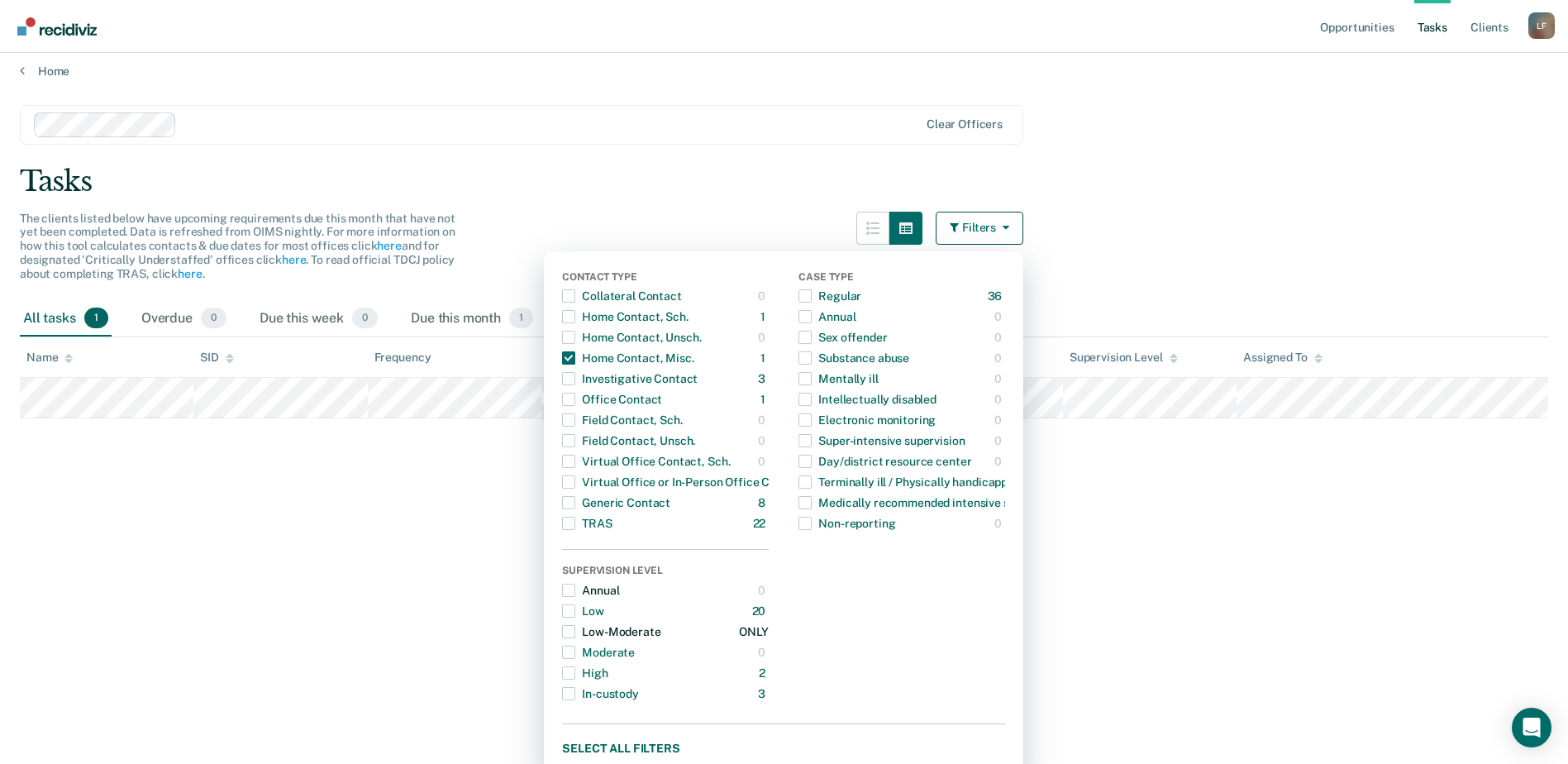
scroll to position [23, 0]
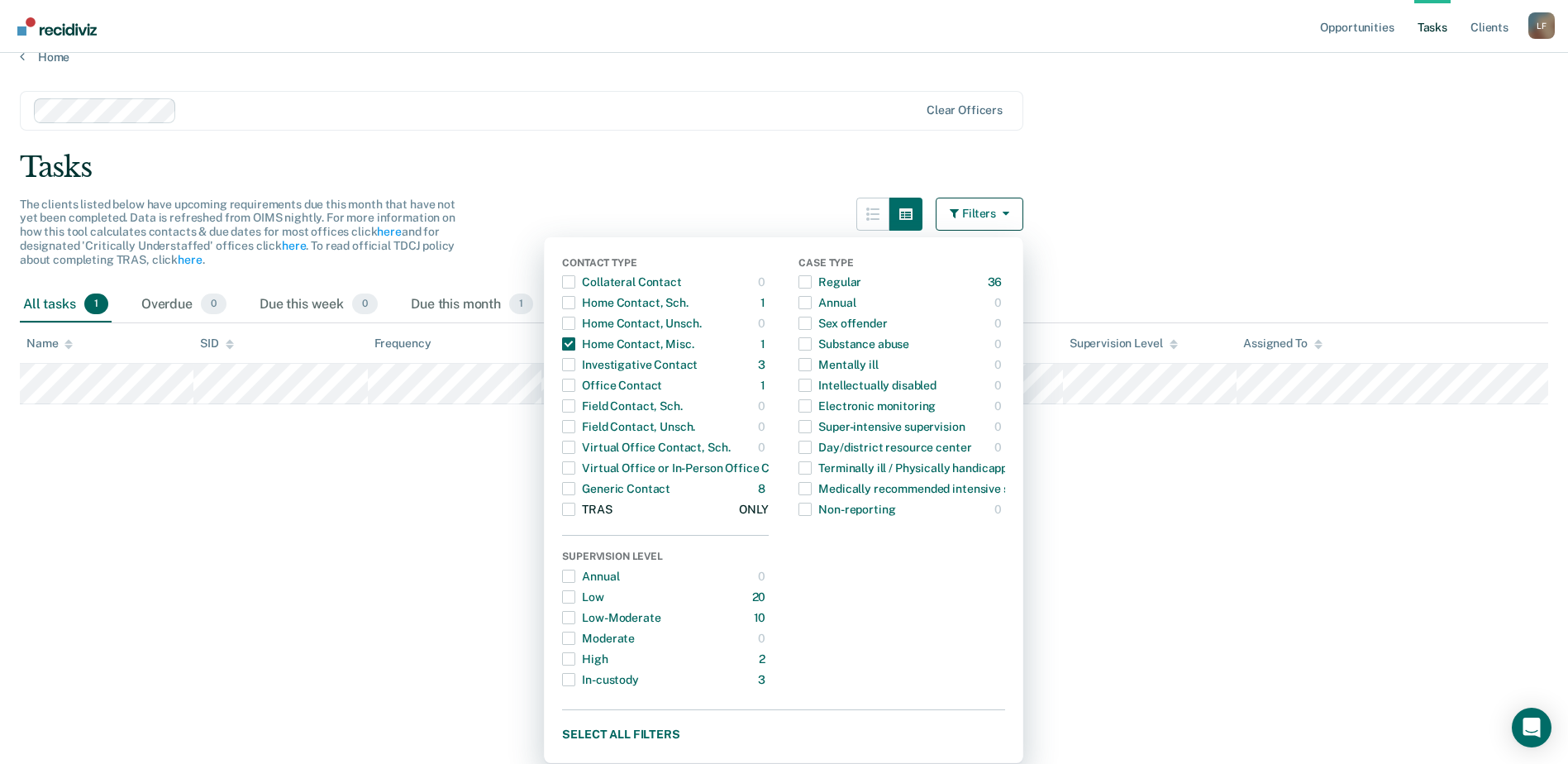
click at [677, 511] on button "TRAS 22 ONLY" at bounding box center [665, 510] width 206 height 20
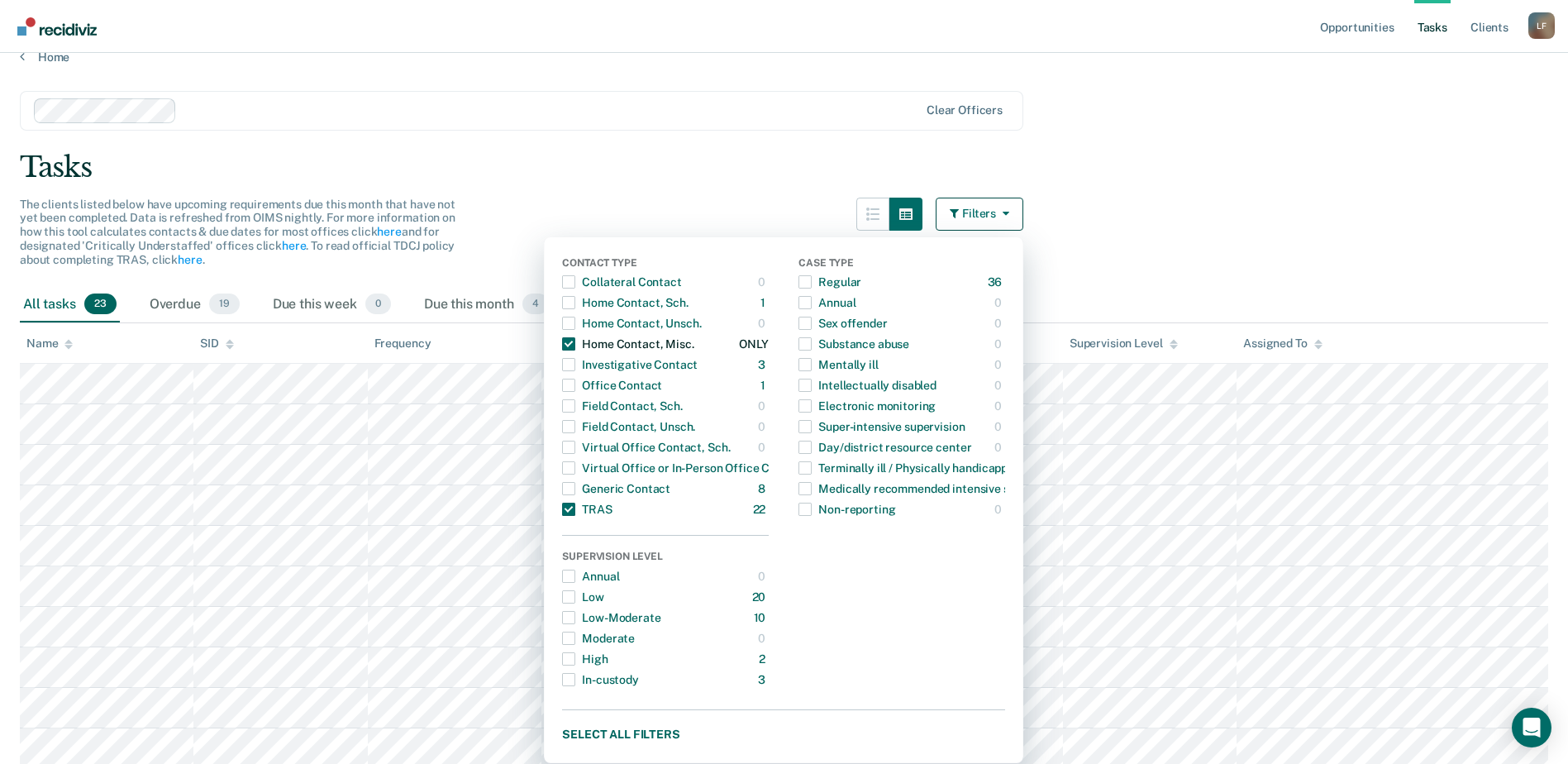
click at [575, 343] on span "button" at bounding box center [569, 344] width 13 height 13
click at [785, 143] on main "Clear officers Tasks The clients listed below have upcoming requirements due th…" at bounding box center [784, 690] width 1568 height 1251
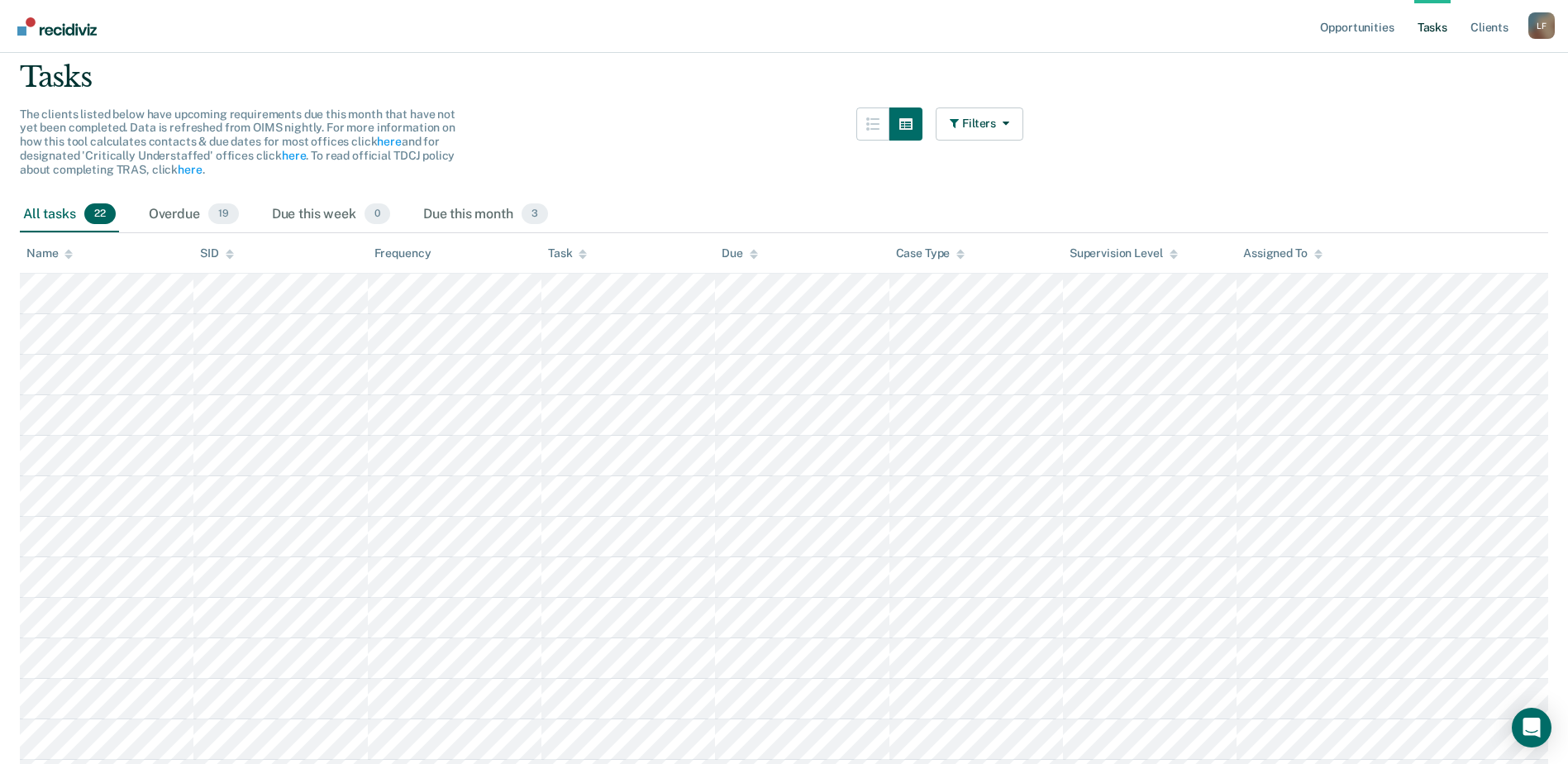
scroll to position [105, 0]
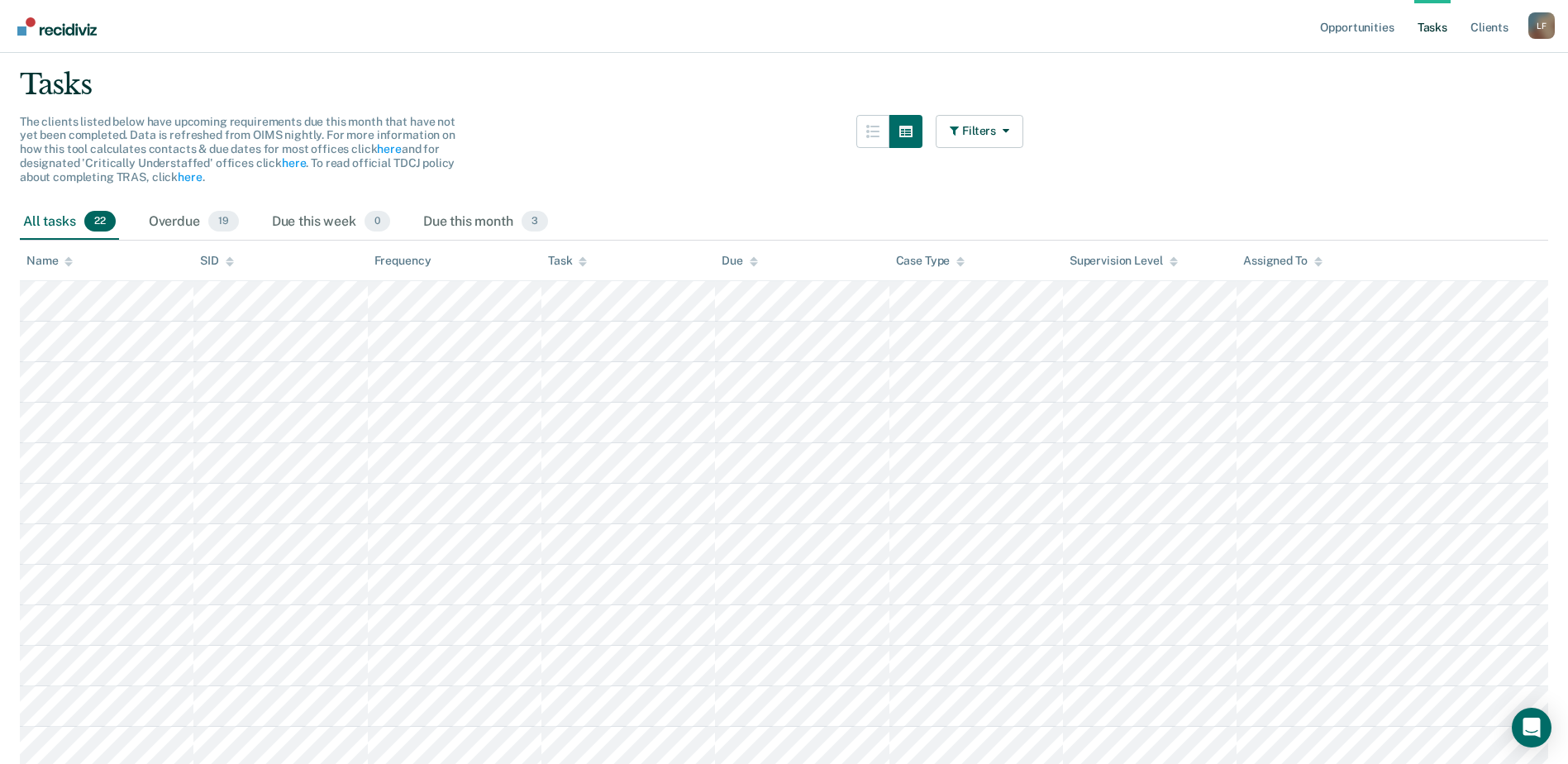
click at [65, 259] on icon at bounding box center [68, 262] width 8 height 11
click at [66, 259] on icon at bounding box center [68, 262] width 8 height 11
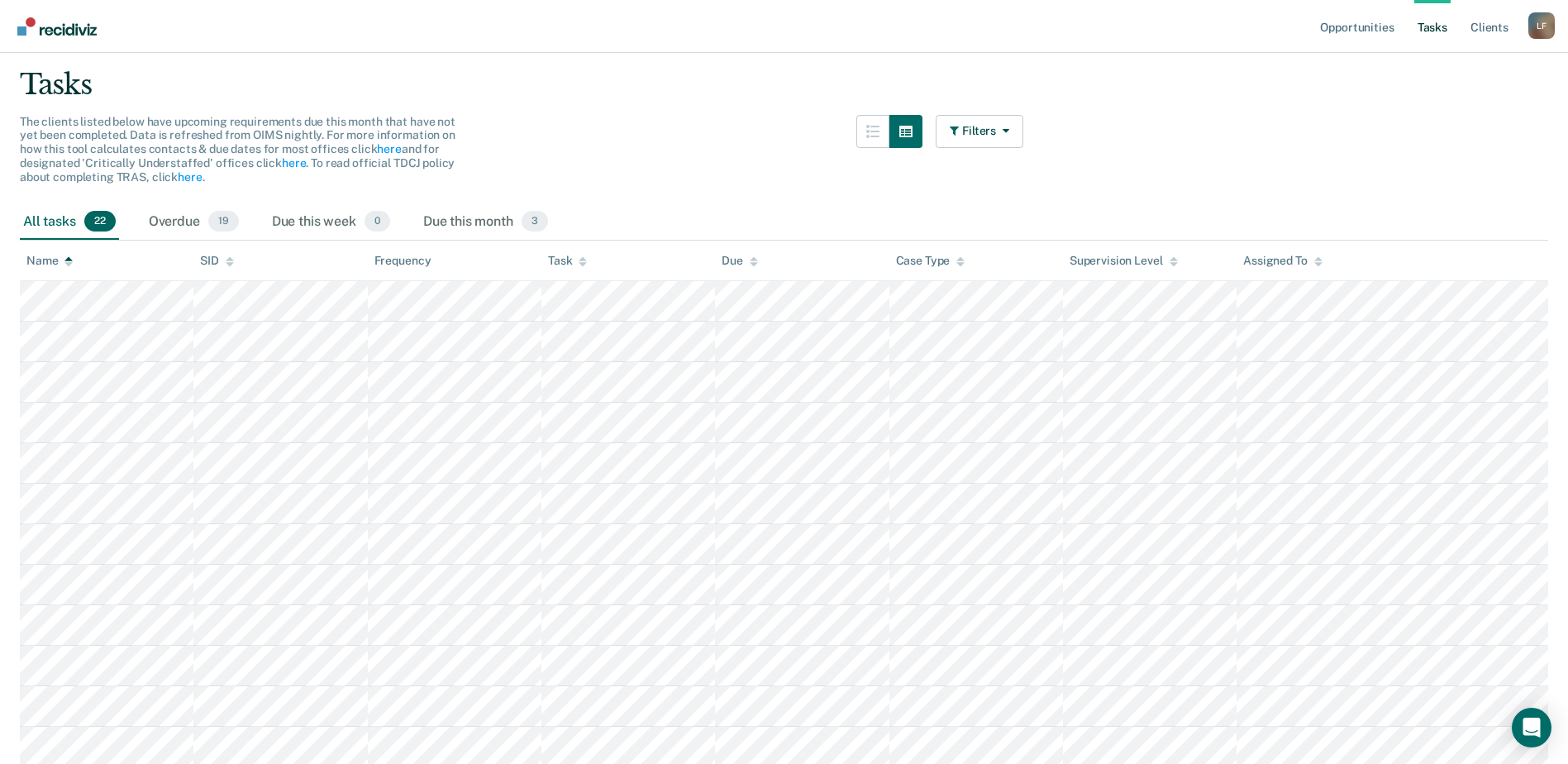
click at [66, 259] on icon at bounding box center [68, 262] width 8 height 11
click at [1122, 254] on div "Supervision Level" at bounding box center [1123, 260] width 108 height 14
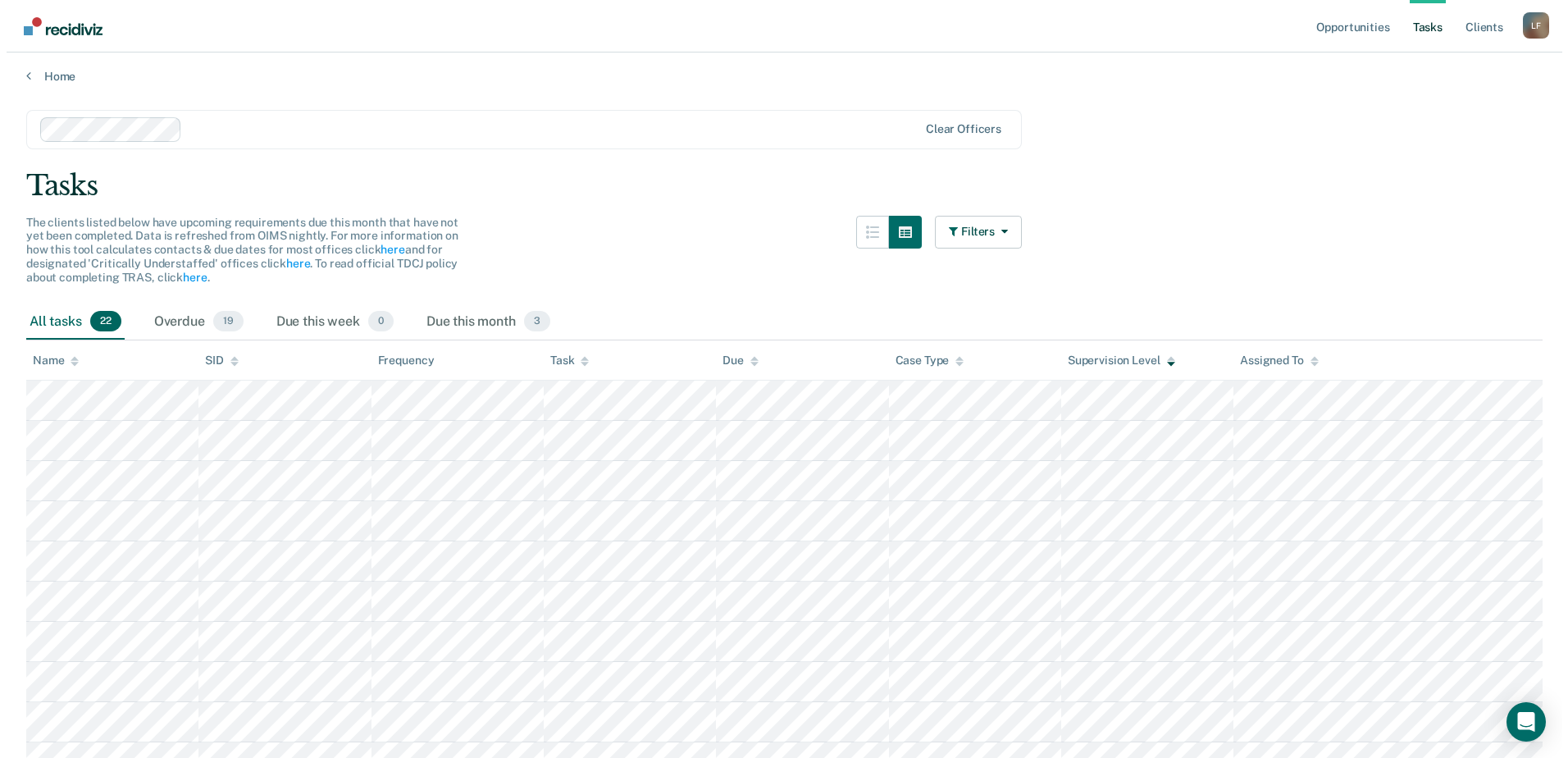
scroll to position [0, 0]
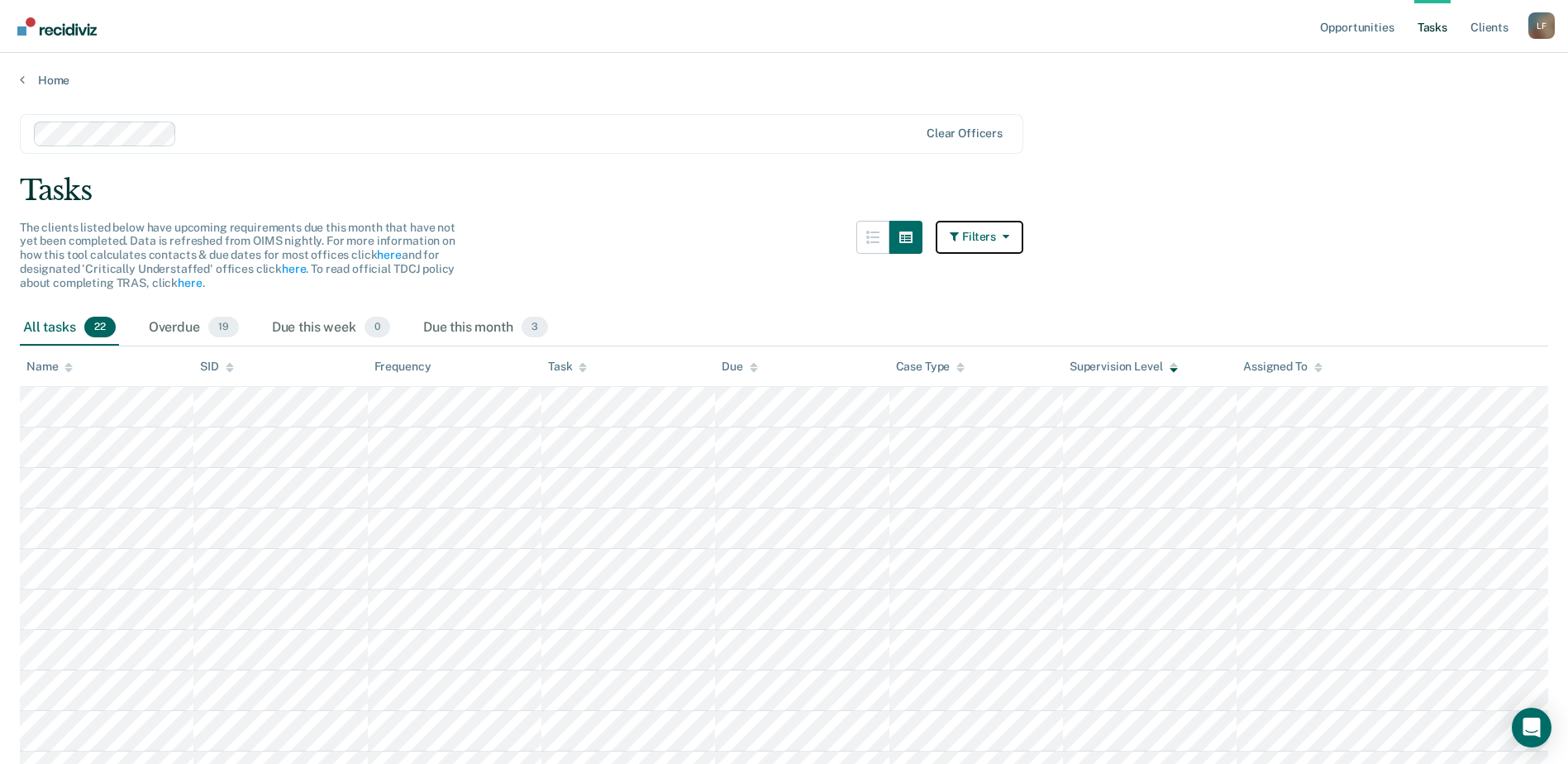
click at [984, 236] on button "Filters" at bounding box center [979, 238] width 88 height 33
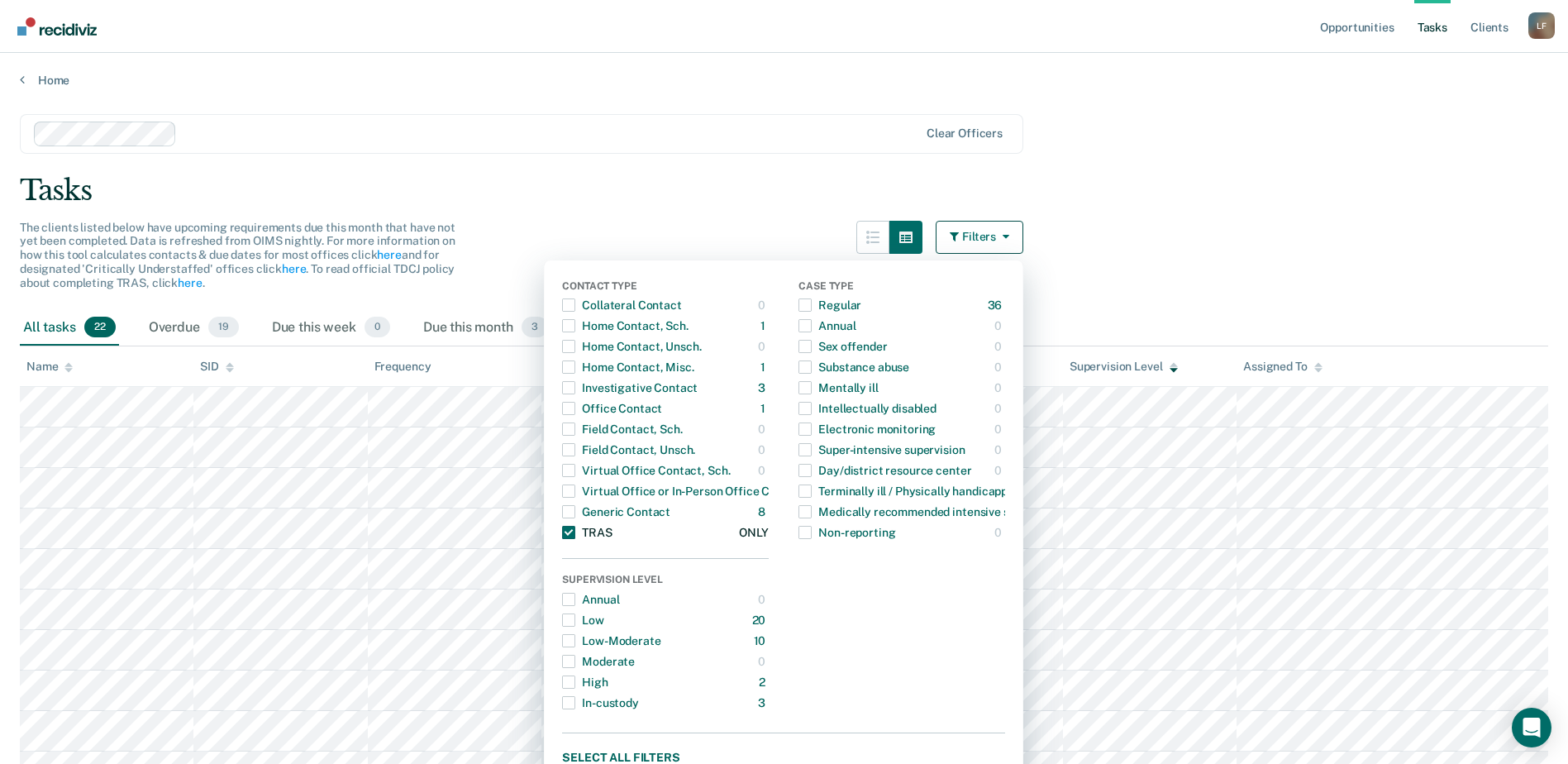
click at [570, 530] on span "button" at bounding box center [569, 532] width 13 height 13
click at [575, 708] on span "button" at bounding box center [569, 702] width 13 height 13
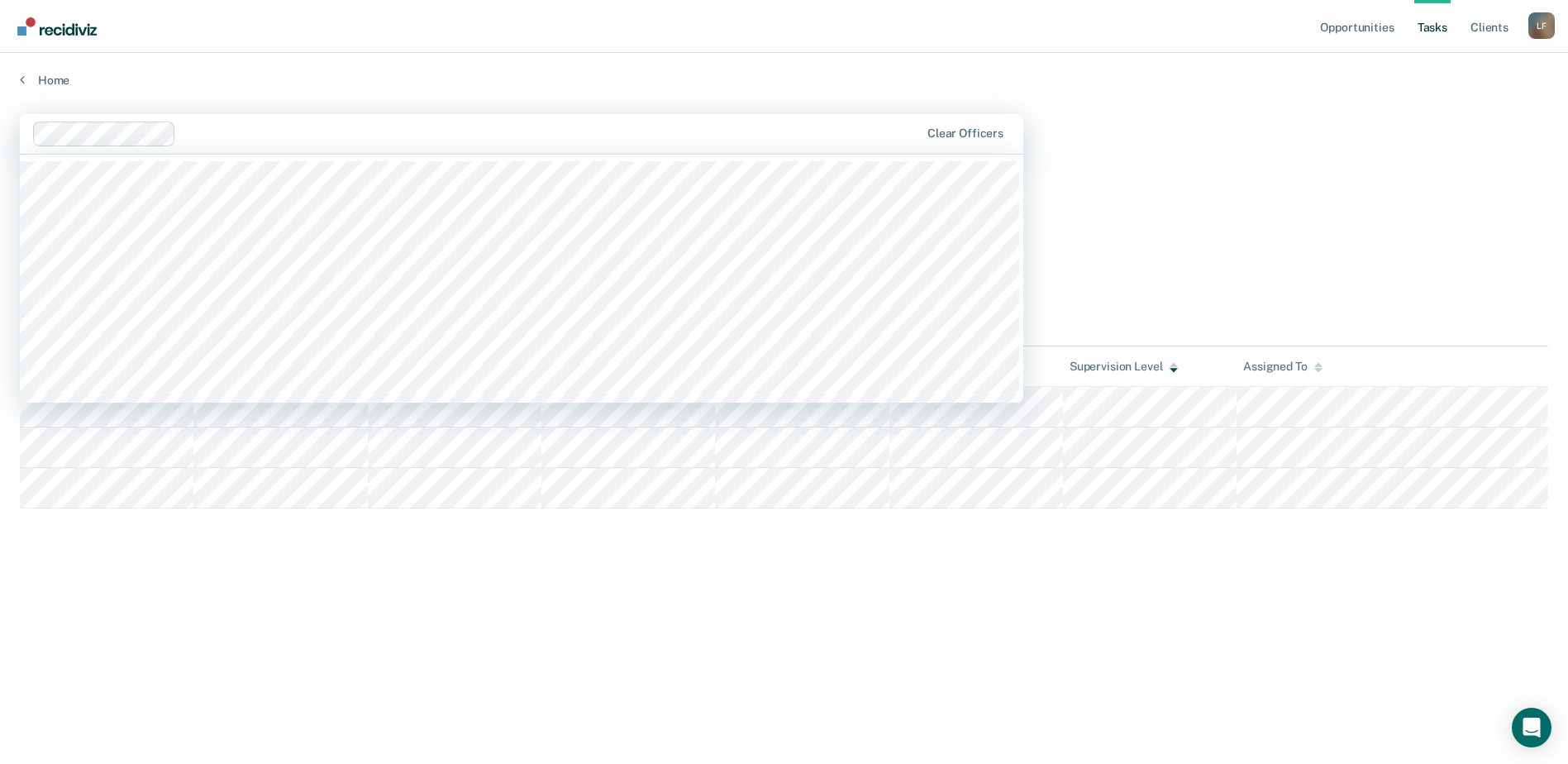
click at [477, 129] on div at bounding box center [550, 133] width 736 height 19
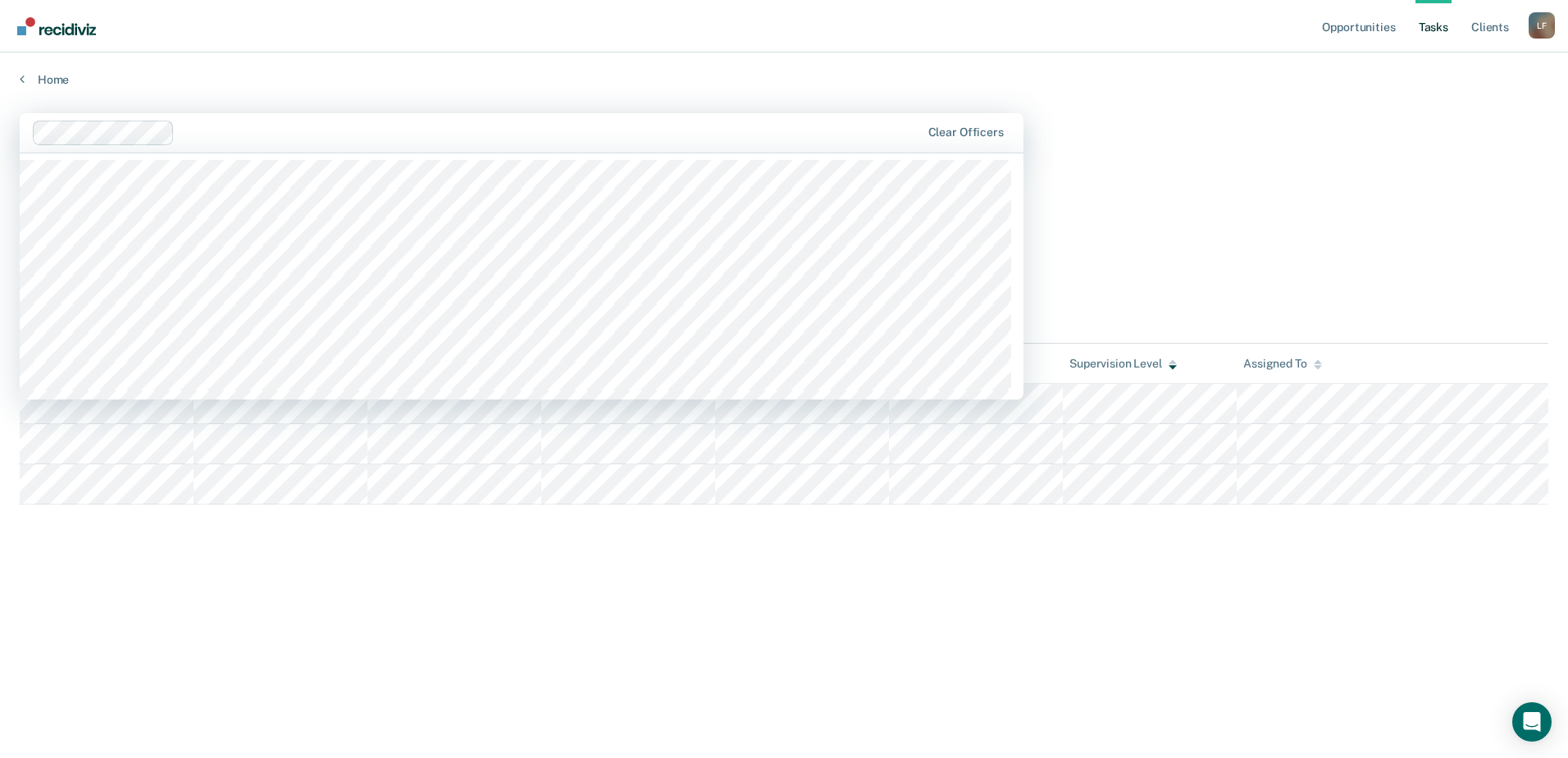
click at [1141, 160] on main "1240 results available. Use Up and Down to choose options, press Enter to selec…" at bounding box center [784, 419] width 1568 height 665
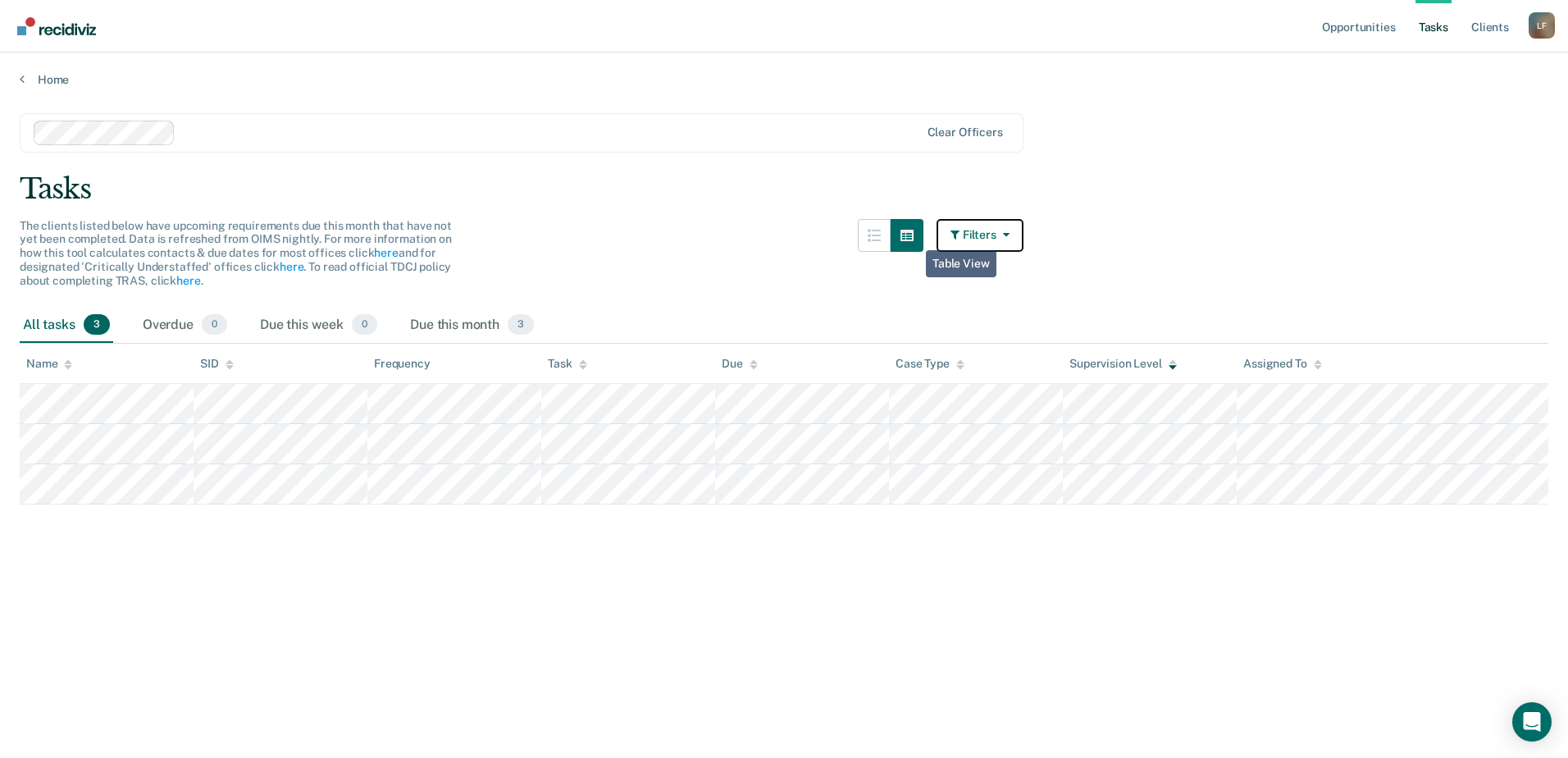
click at [970, 232] on button "Filters" at bounding box center [980, 236] width 87 height 33
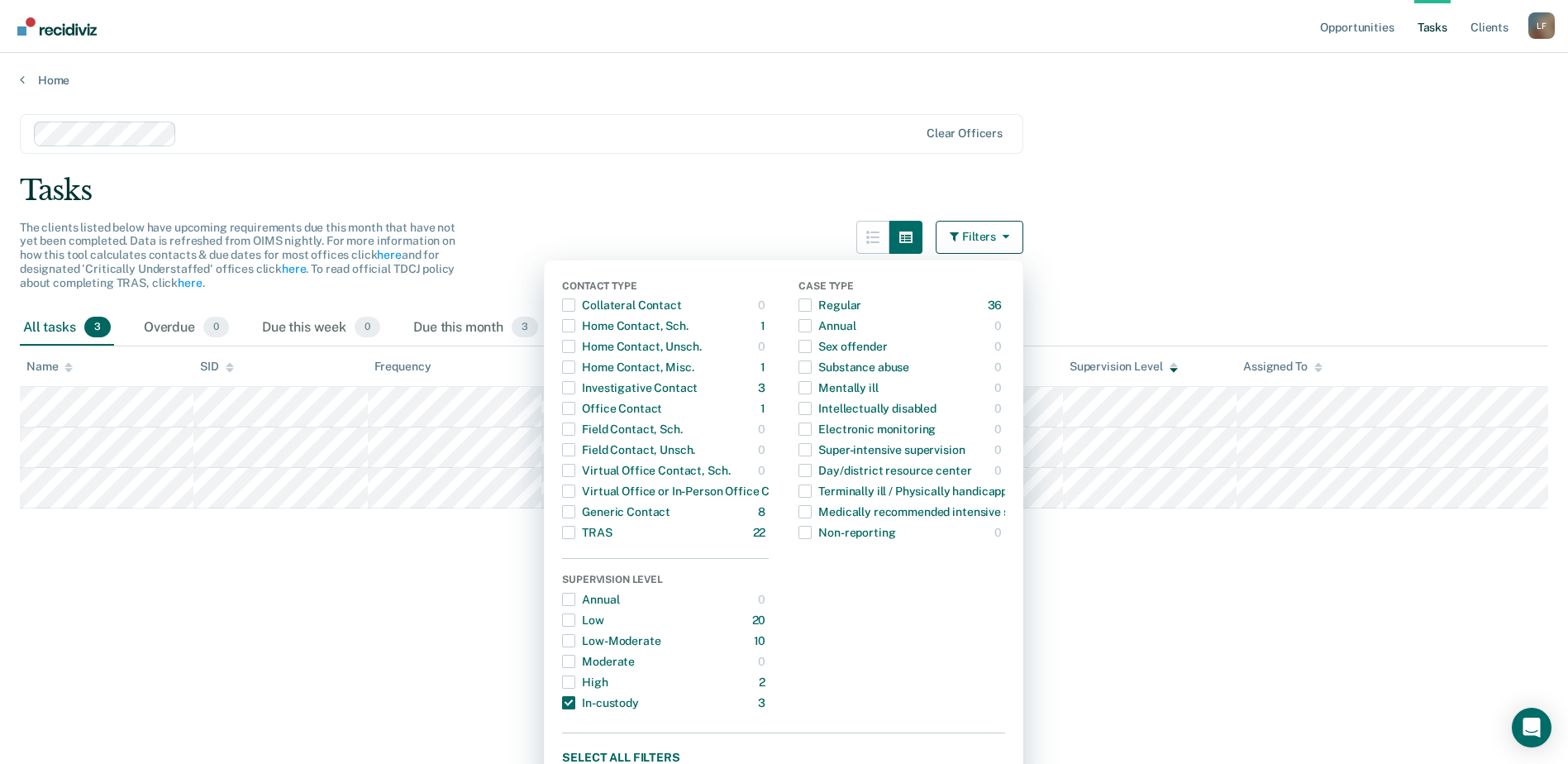
click at [642, 89] on main "Clear officers Tasks The clients listed below have upcoming requirements due th…" at bounding box center [784, 423] width 1568 height 671
